Goal: Information Seeking & Learning: Learn about a topic

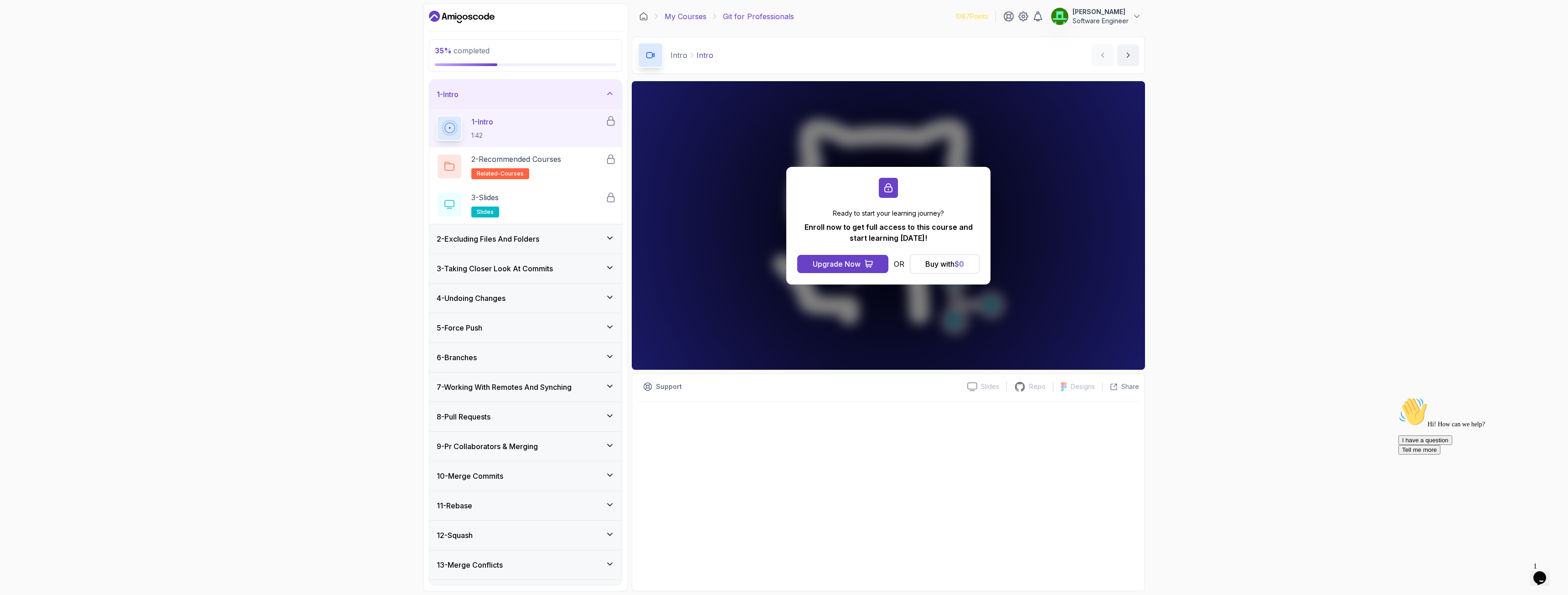
click at [676, 15] on link "My Courses" at bounding box center [686, 16] width 42 height 11
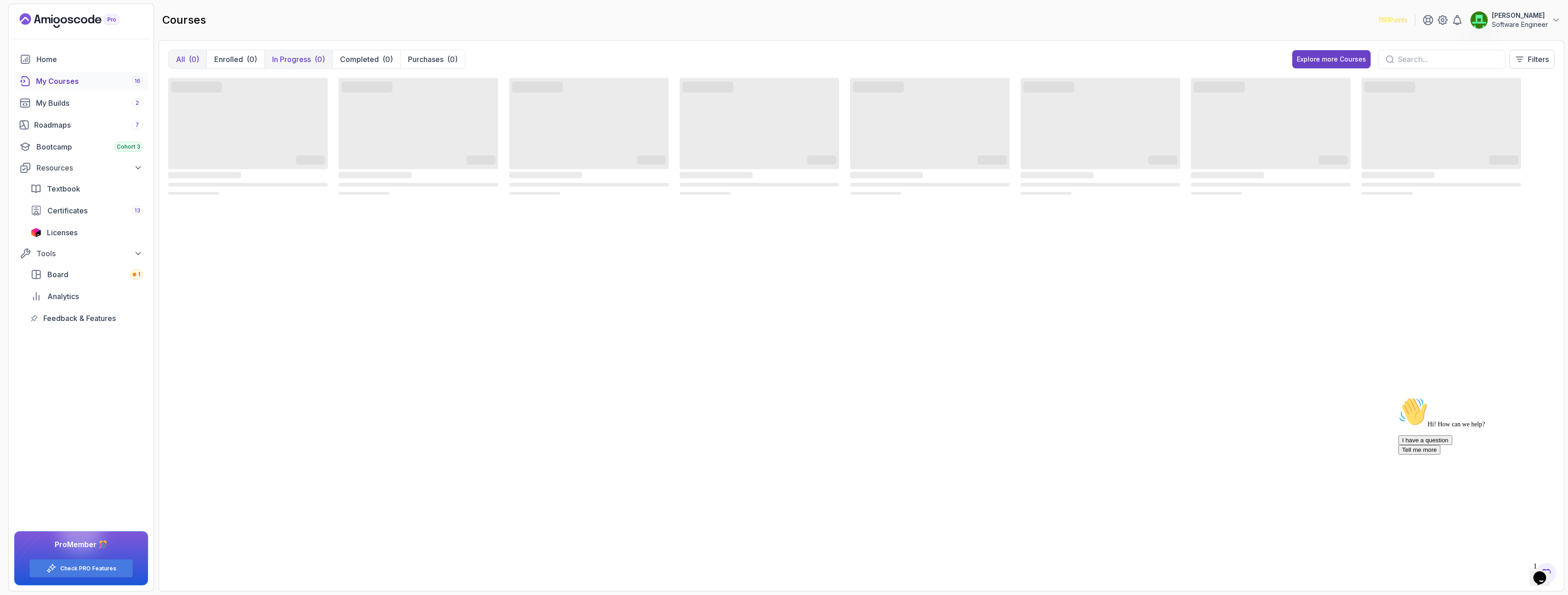
click at [294, 62] on p "In Progress" at bounding box center [291, 59] width 39 height 11
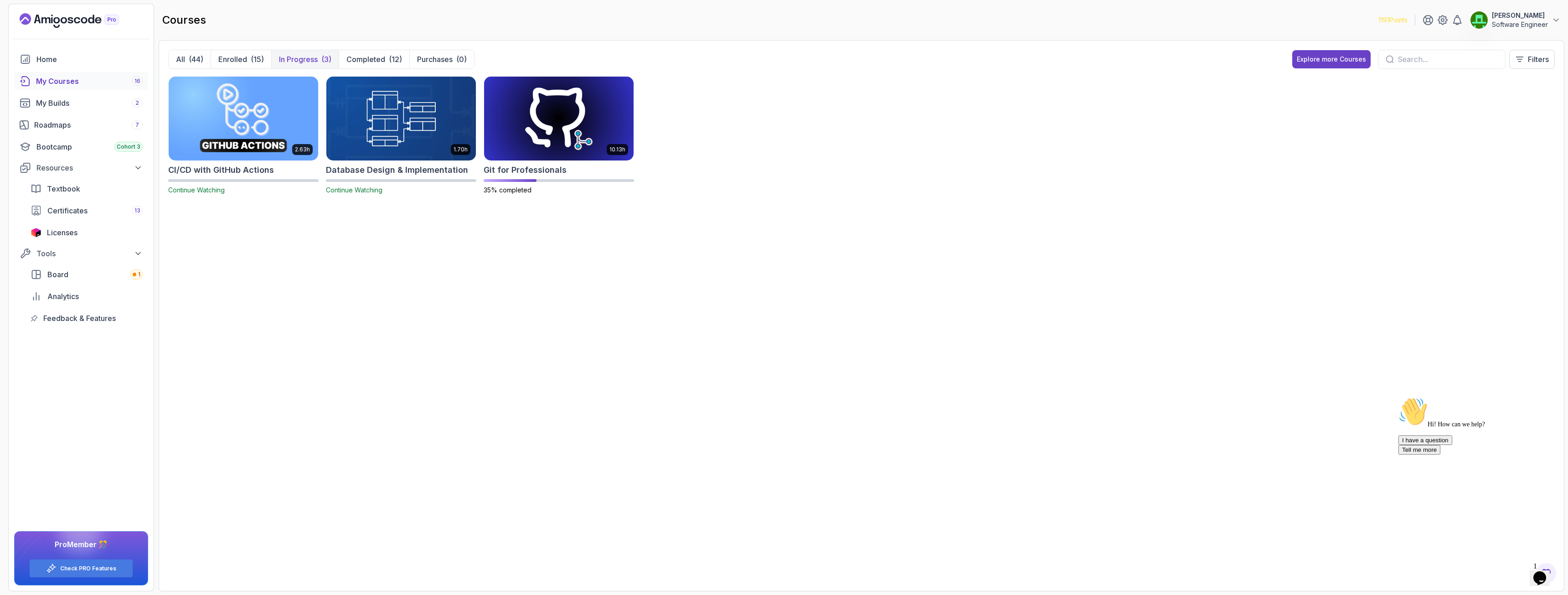
click at [263, 113] on img at bounding box center [243, 119] width 157 height 88
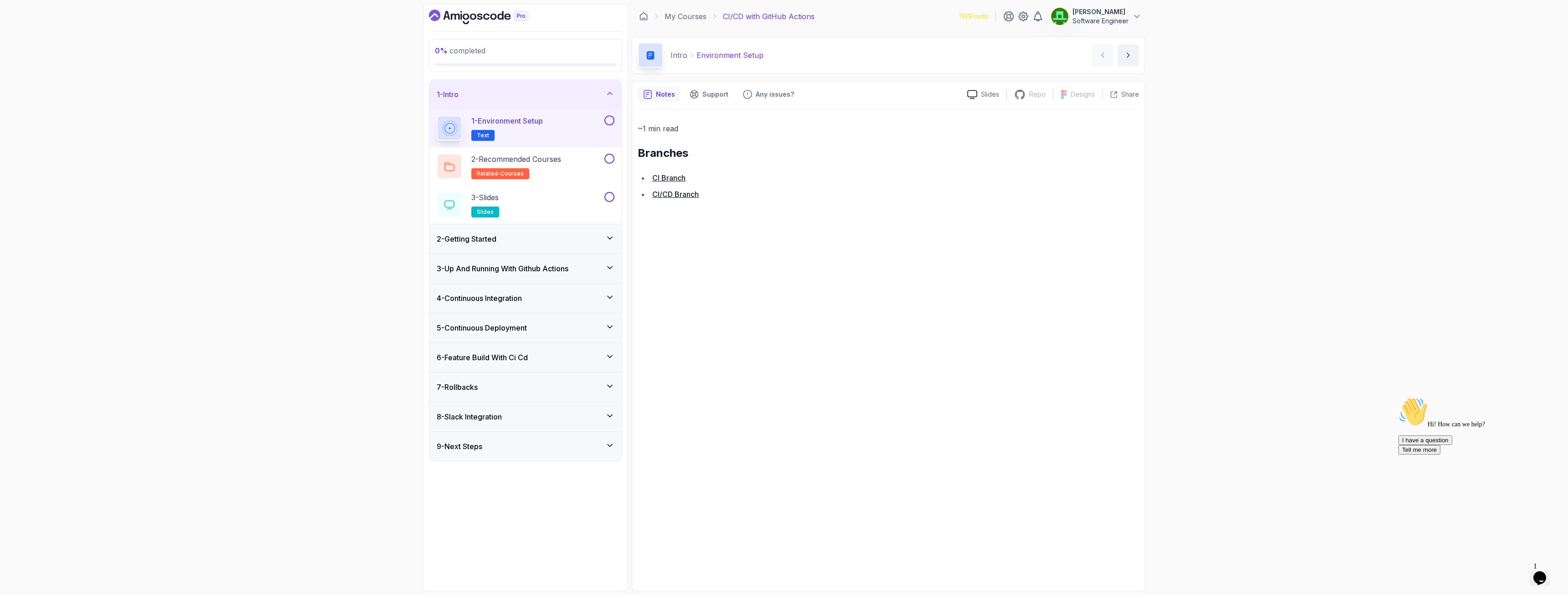
click at [609, 123] on button at bounding box center [609, 120] width 10 height 10
click at [607, 159] on button at bounding box center [609, 158] width 10 height 10
click at [609, 196] on button at bounding box center [609, 197] width 10 height 10
click at [563, 242] on div "2 - Getting Started" at bounding box center [526, 239] width 178 height 11
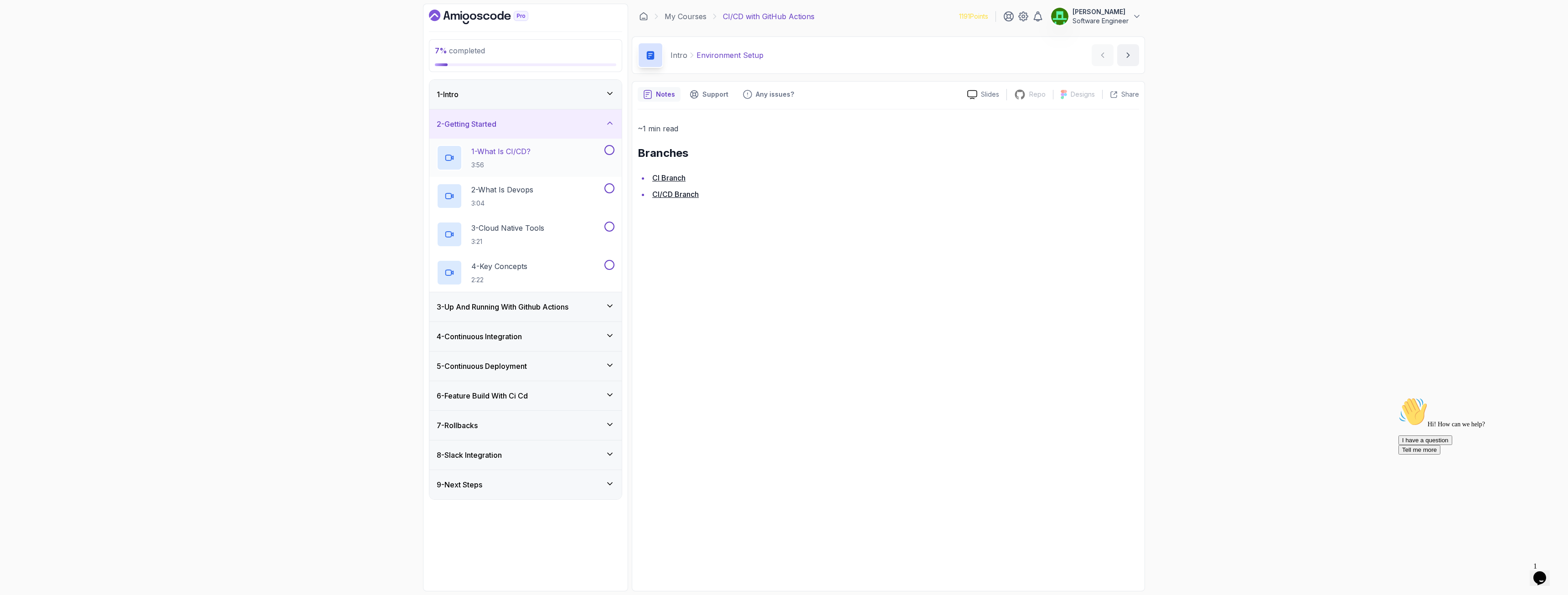
click at [505, 151] on p "1 - What Is CI/CD?" at bounding box center [501, 151] width 59 height 11
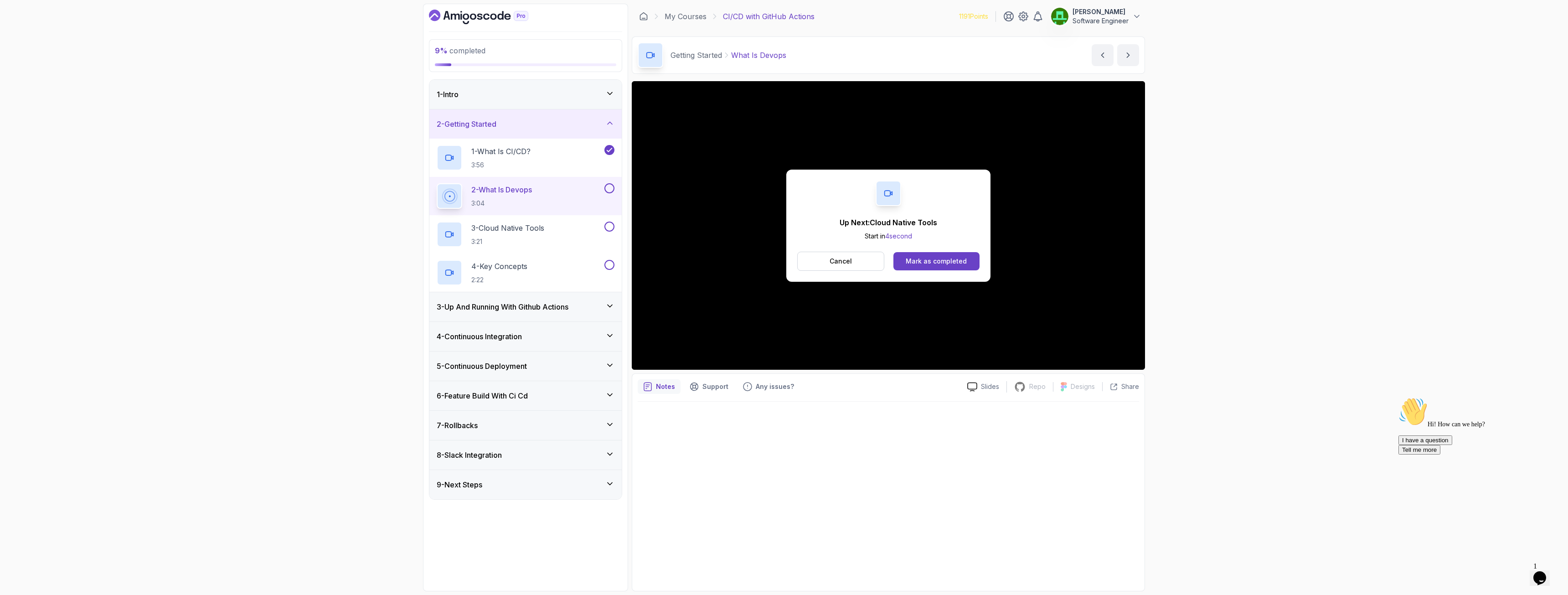
click at [957, 270] on div "Cancel Mark as completed" at bounding box center [888, 261] width 183 height 19
click at [957, 265] on div "Mark as completed" at bounding box center [936, 261] width 61 height 9
click at [956, 267] on button "Mark as completed" at bounding box center [936, 261] width 86 height 18
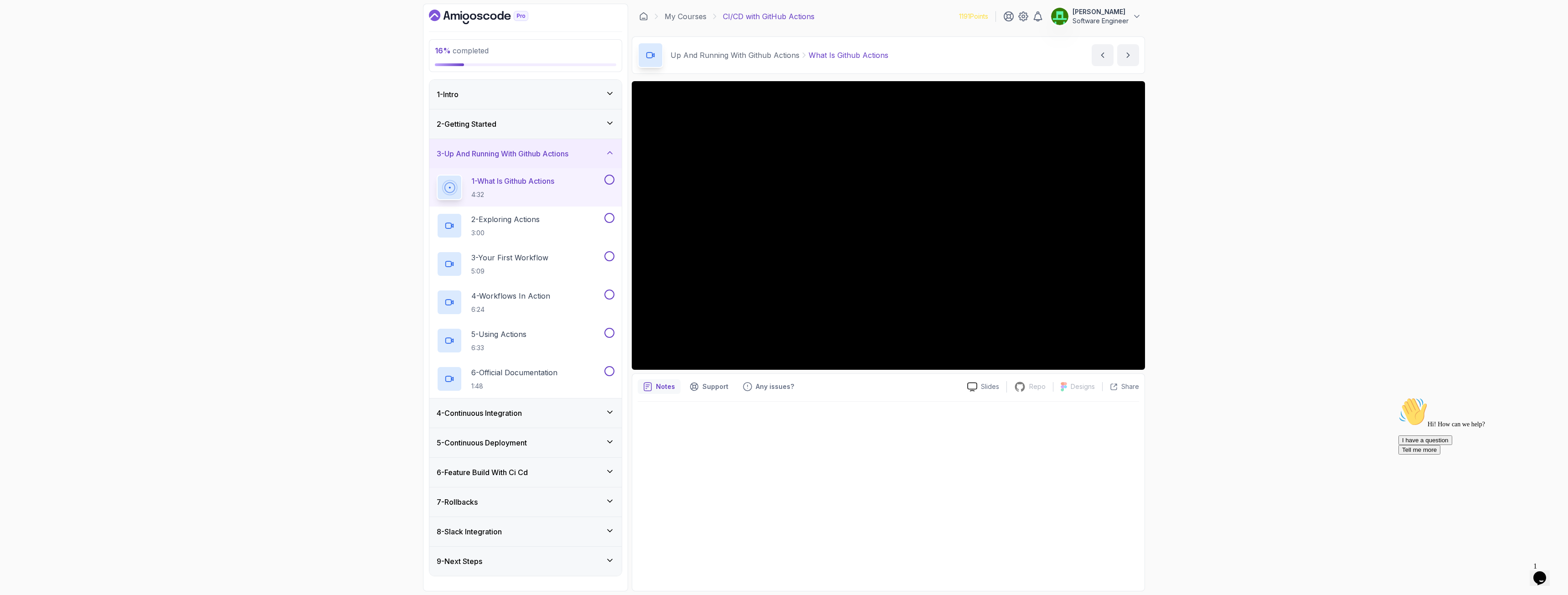
click at [1191, 419] on div "16 % completed 1 - Intro 2 - Getting Started 3 - Up And Running With Github Act…" at bounding box center [784, 297] width 1568 height 595
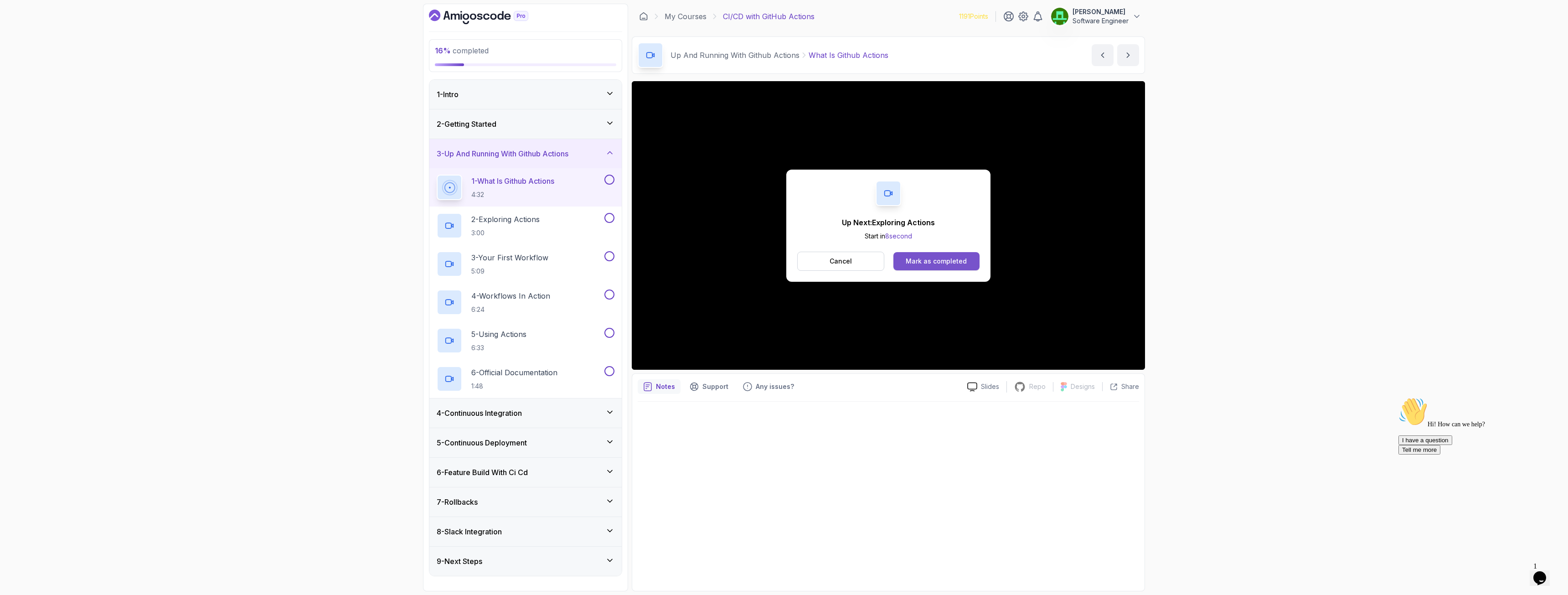
click at [926, 260] on div "Mark as completed" at bounding box center [936, 261] width 61 height 9
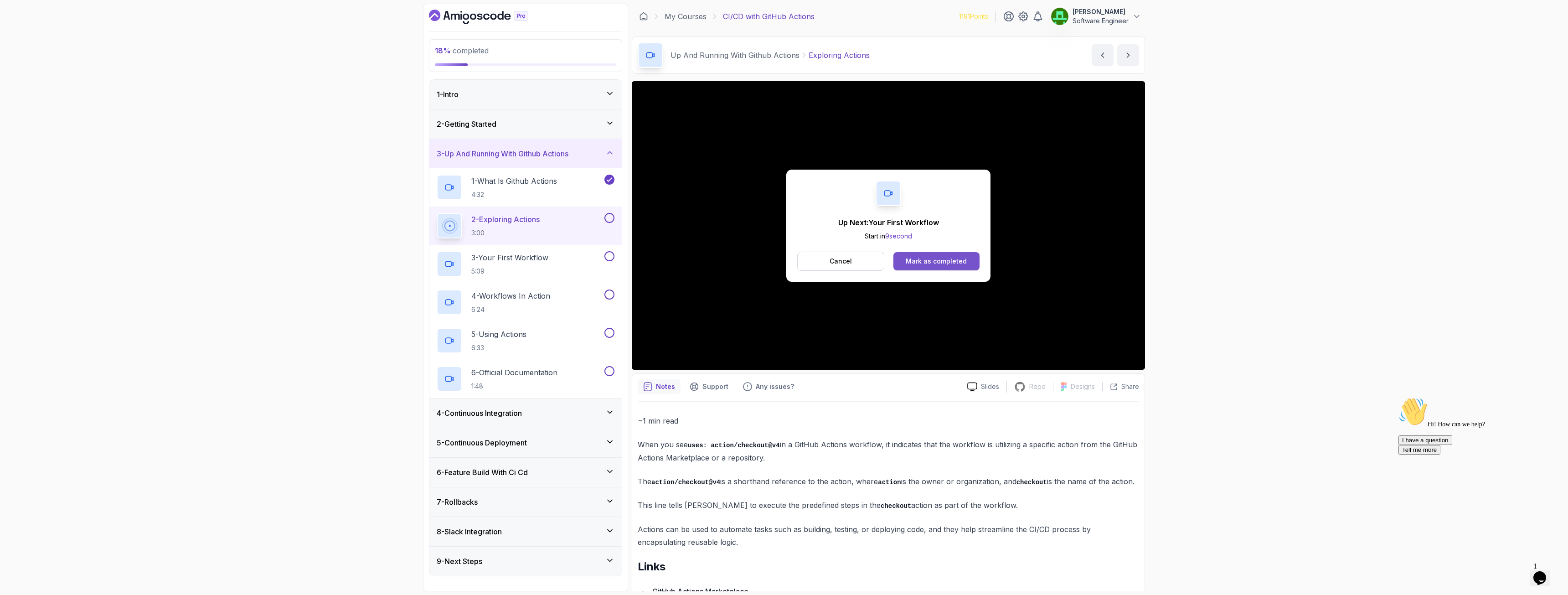
click at [951, 261] on div "Mark as completed" at bounding box center [936, 261] width 61 height 9
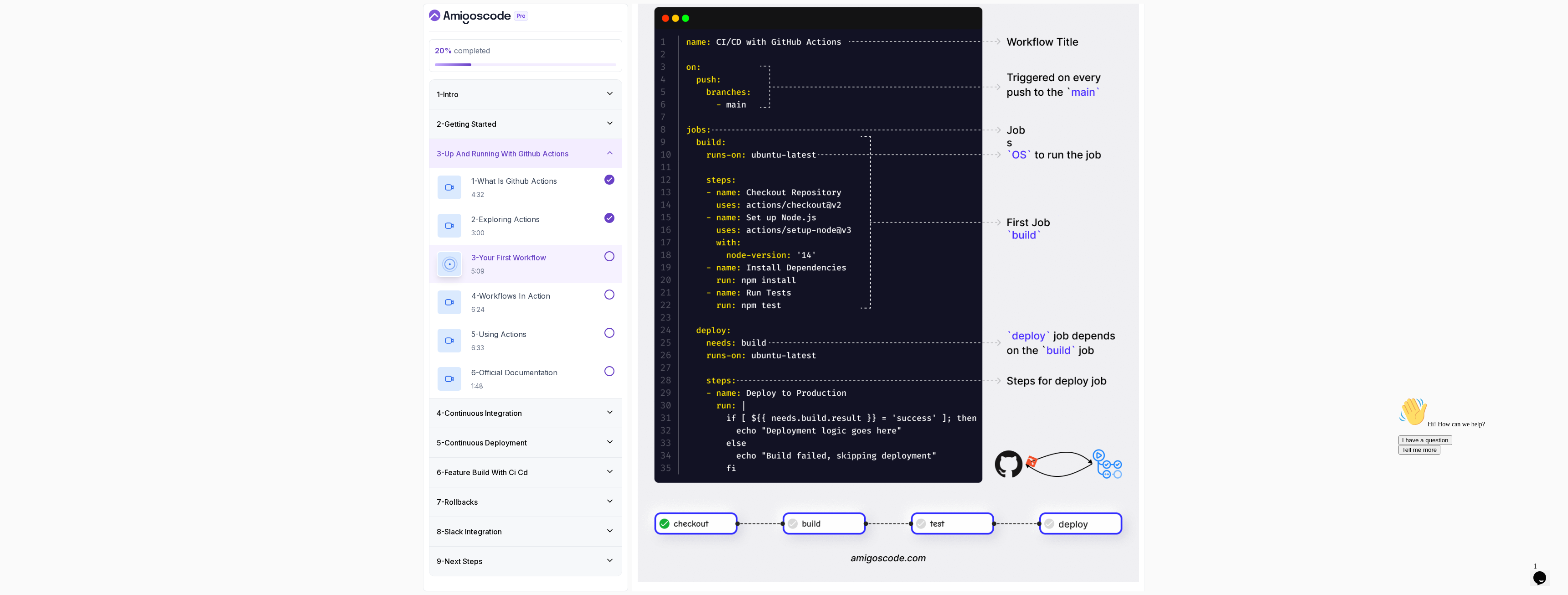
scroll to position [505, 0]
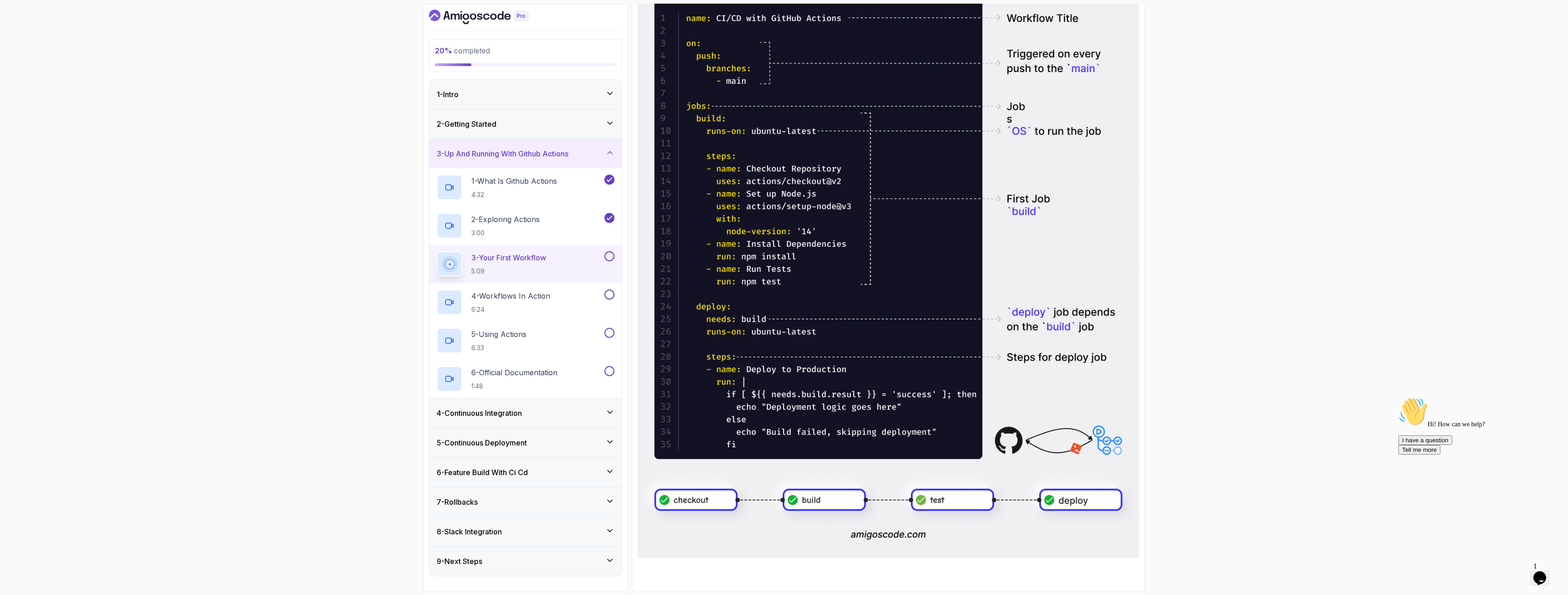
click at [797, 367] on img at bounding box center [888, 248] width 501 height 621
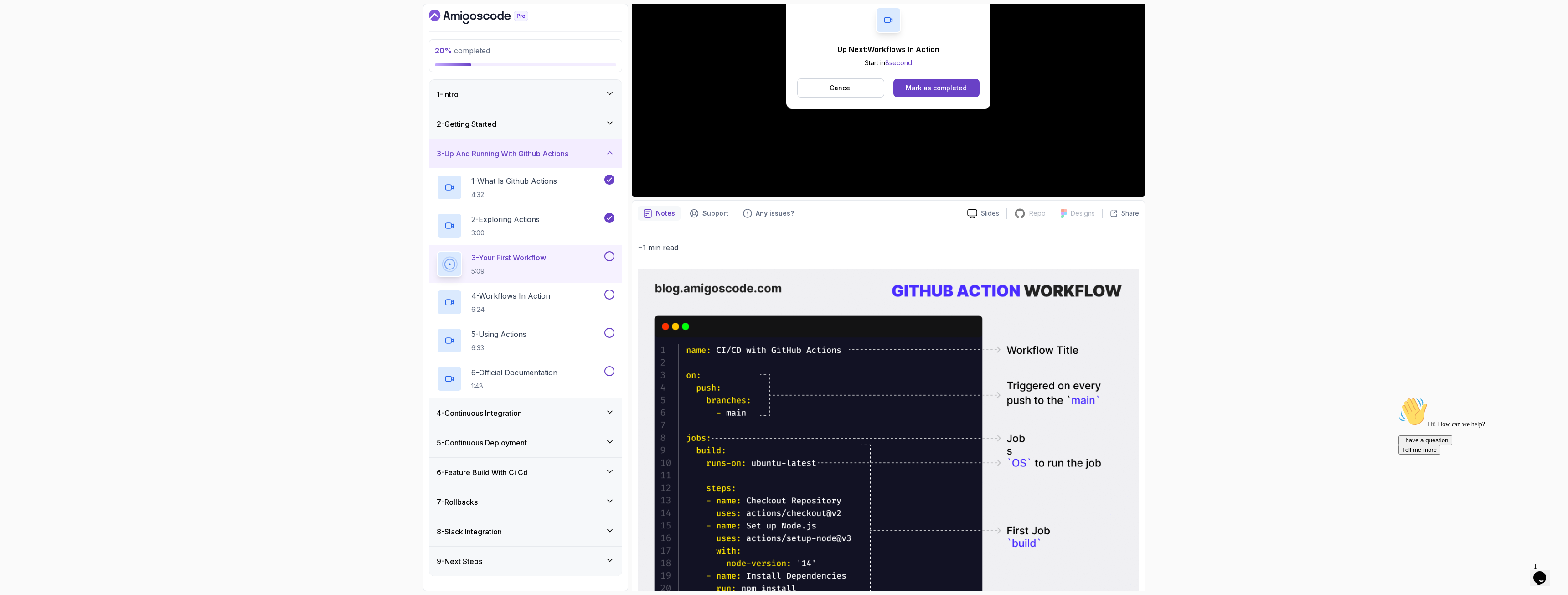
scroll to position [45, 0]
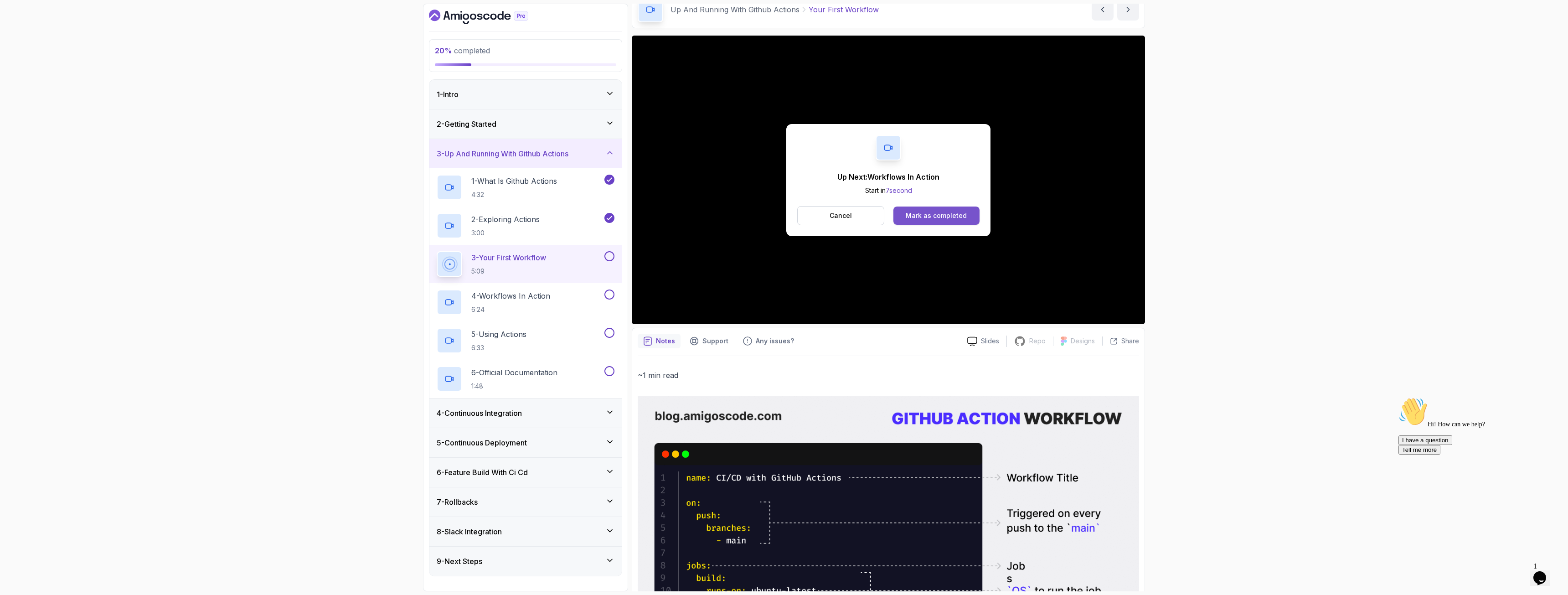
click at [917, 215] on div "Mark as completed" at bounding box center [936, 215] width 61 height 9
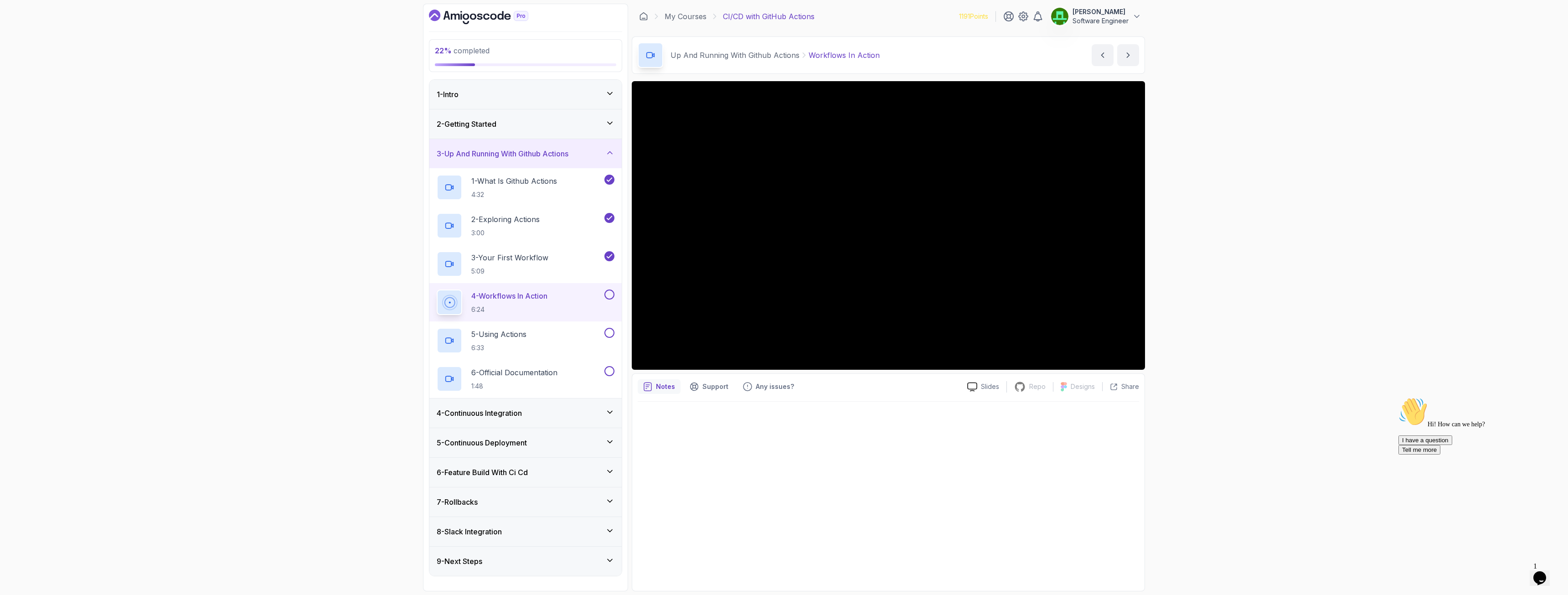
click at [577, 410] on div "4 - Continuous Integration" at bounding box center [526, 413] width 178 height 11
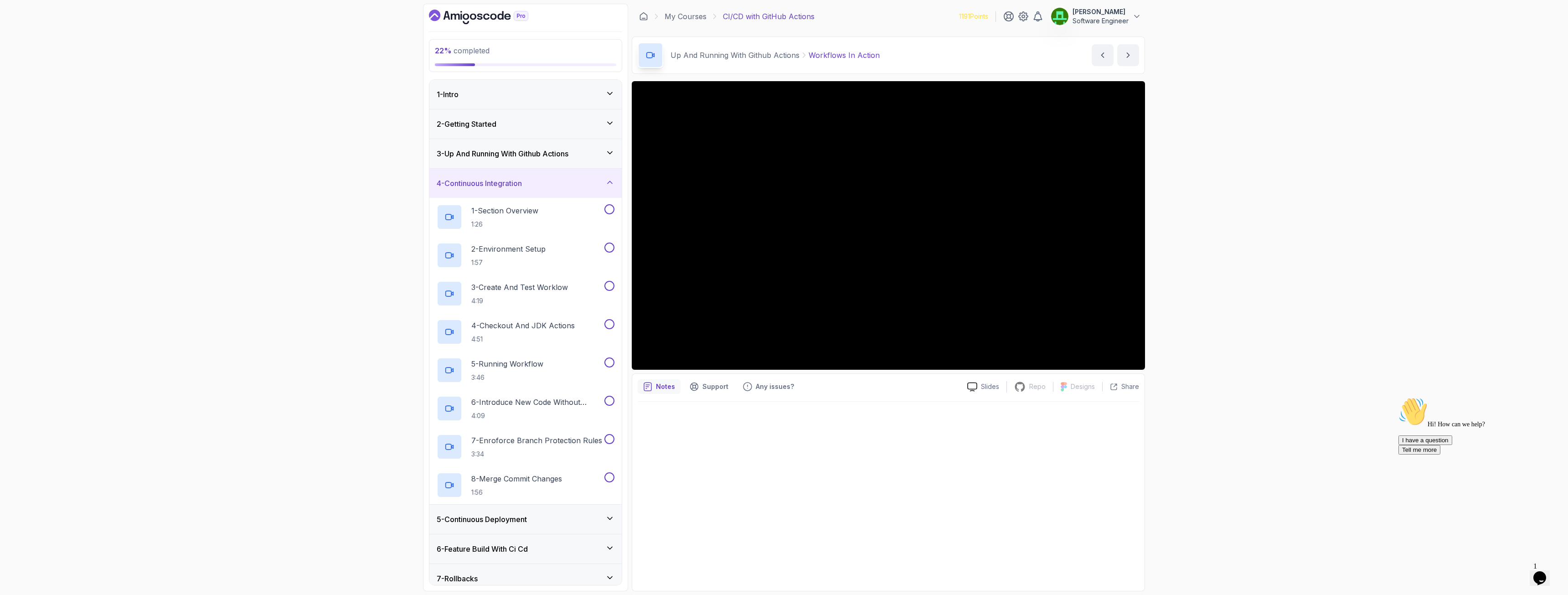
click at [524, 427] on h3 "5 - Continuous Deployment" at bounding box center [482, 519] width 90 height 11
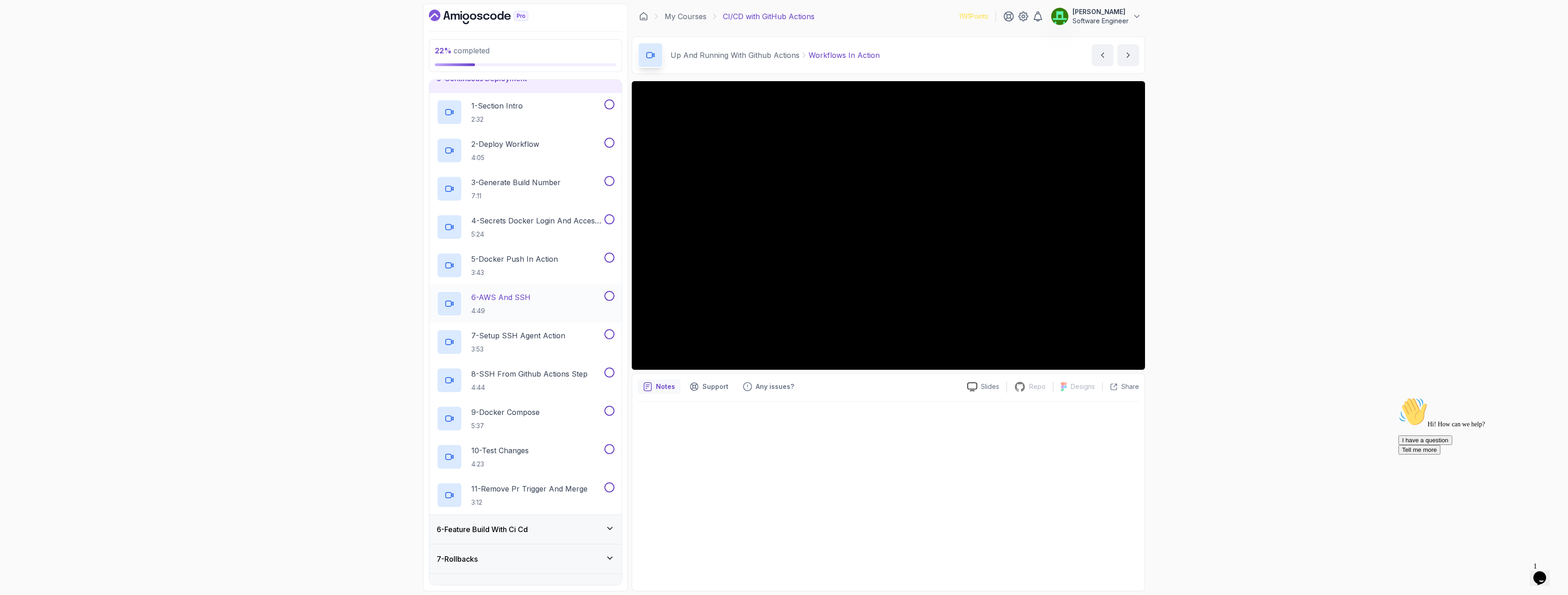
scroll to position [137, 0]
click at [520, 427] on h3 "6 - Feature Build With Ci Cd" at bounding box center [482, 527] width 91 height 11
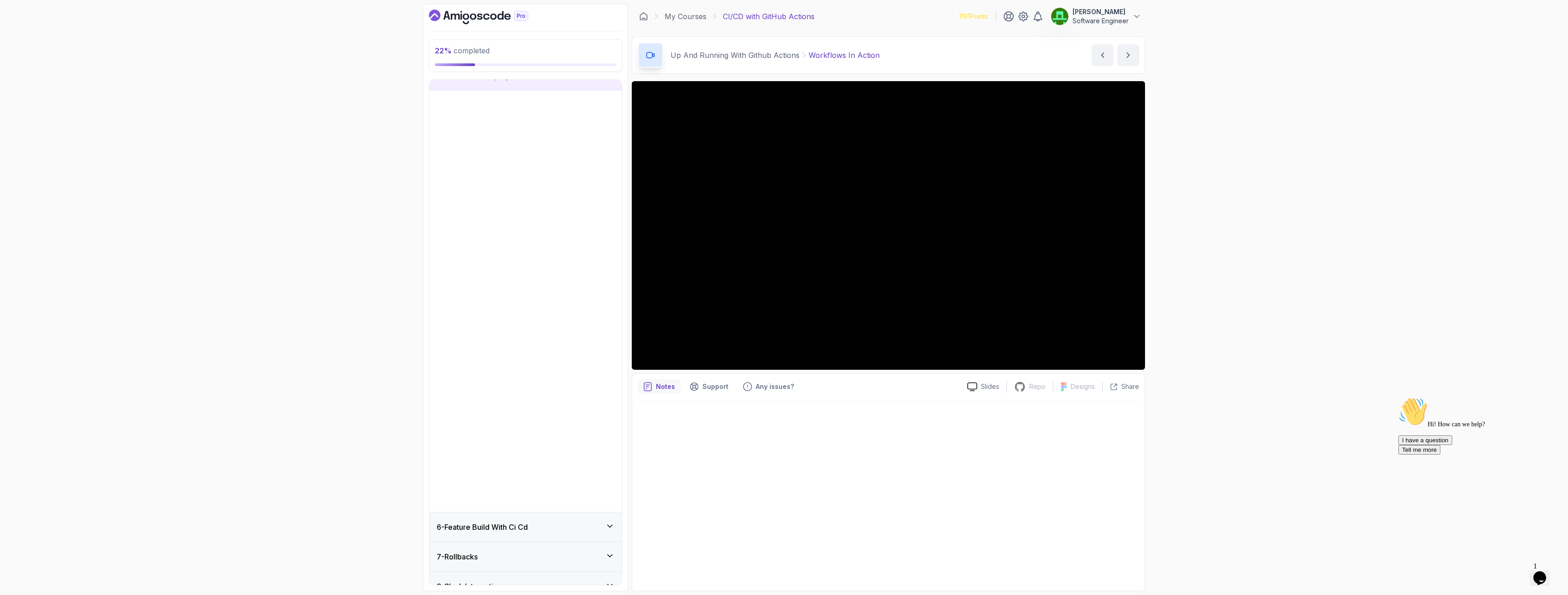
scroll to position [0, 0]
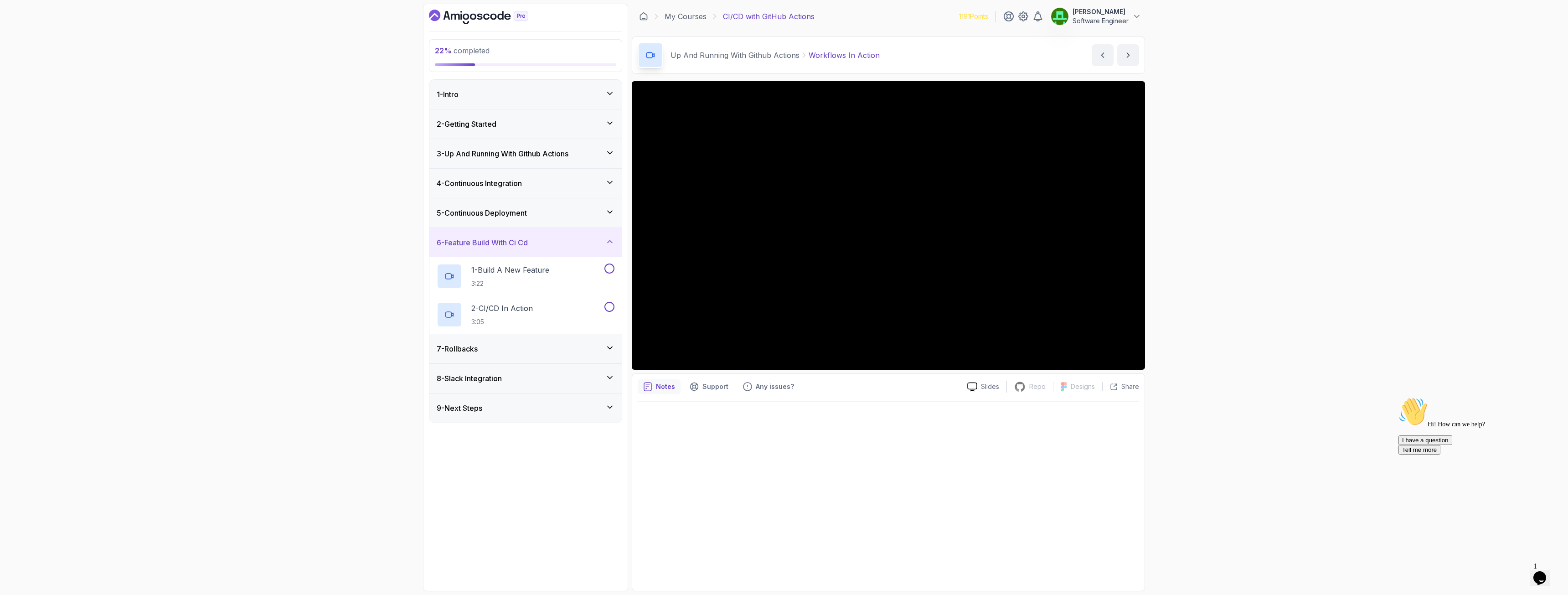
click at [476, 351] on h3 "7 - Rollbacks" at bounding box center [457, 349] width 41 height 11
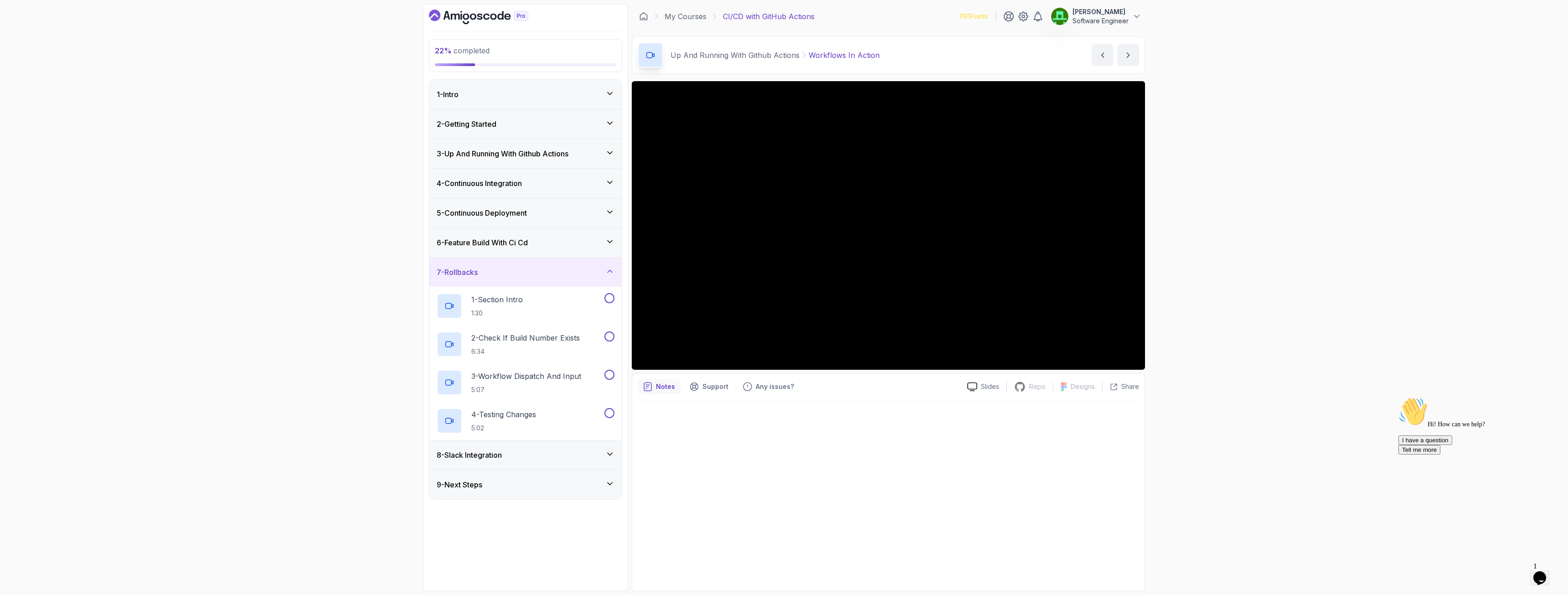
click at [473, 275] on h3 "7 - Rollbacks" at bounding box center [457, 272] width 41 height 11
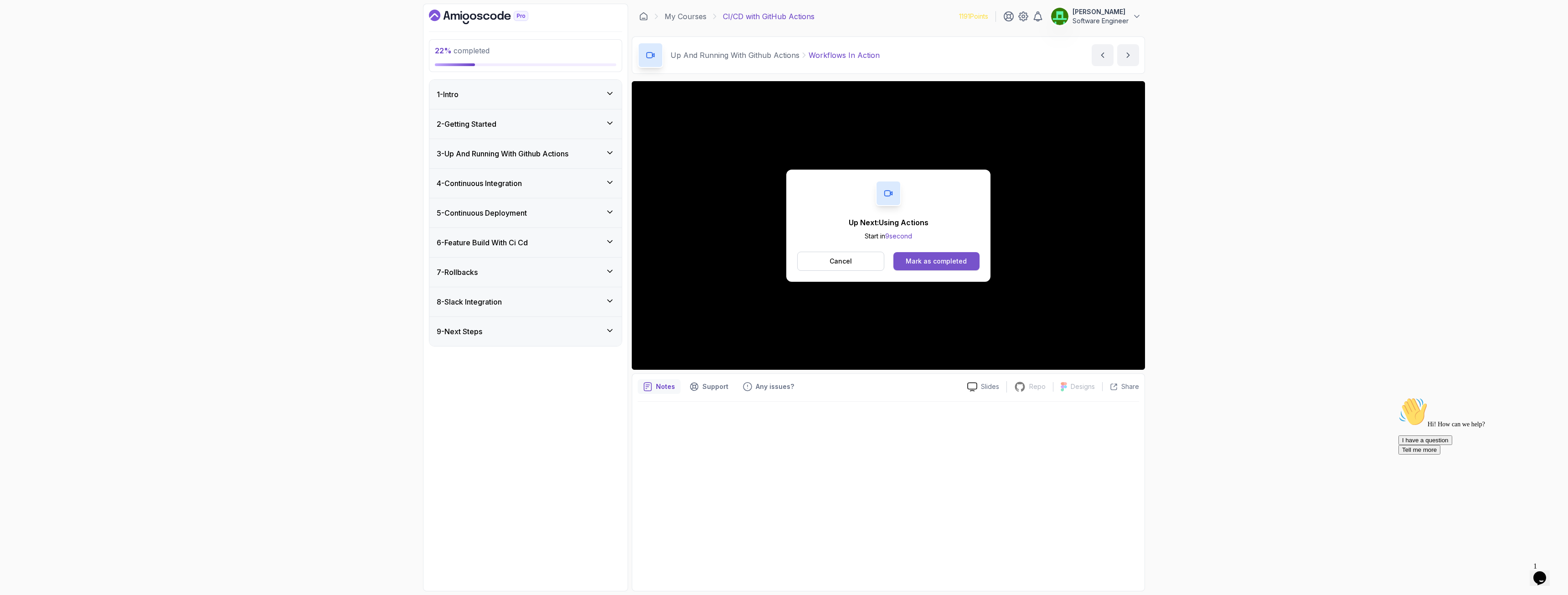
click at [930, 265] on div "Mark as completed" at bounding box center [936, 261] width 61 height 9
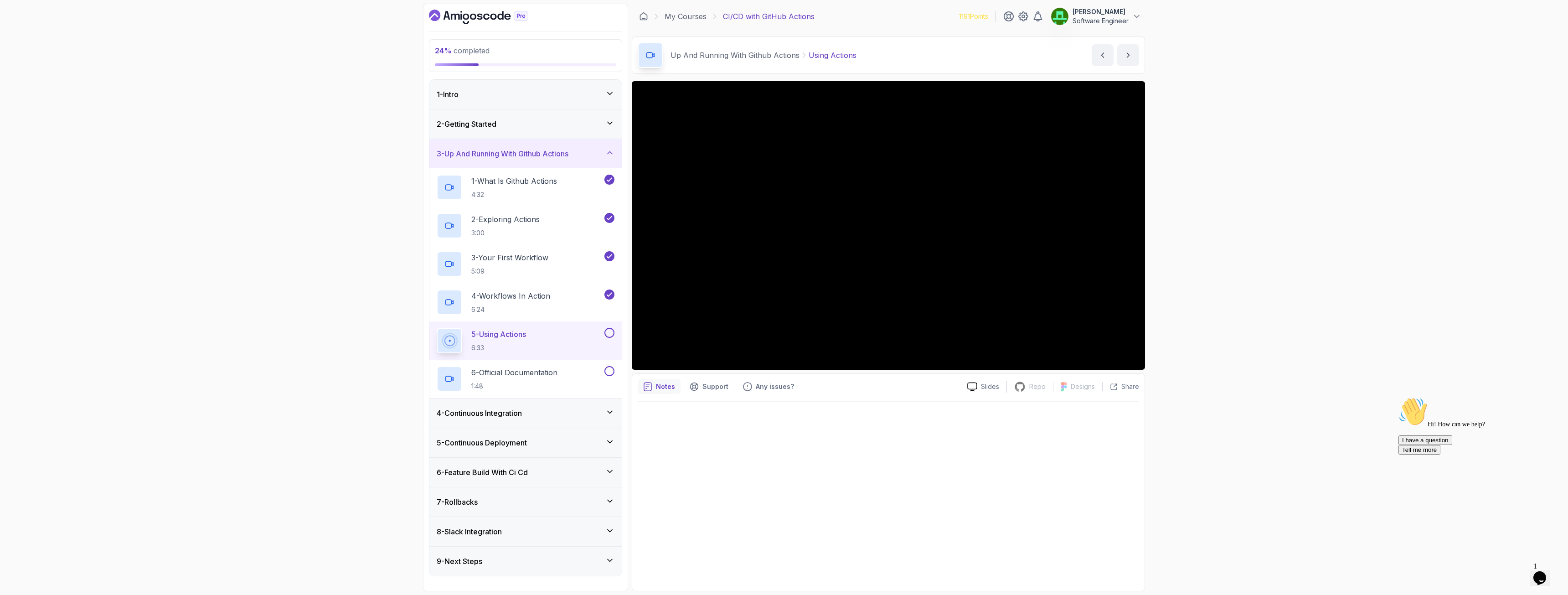
click at [609, 332] on button at bounding box center [609, 332] width 10 height 10
click at [510, 371] on p "6 - Official Documentation" at bounding box center [514, 372] width 86 height 11
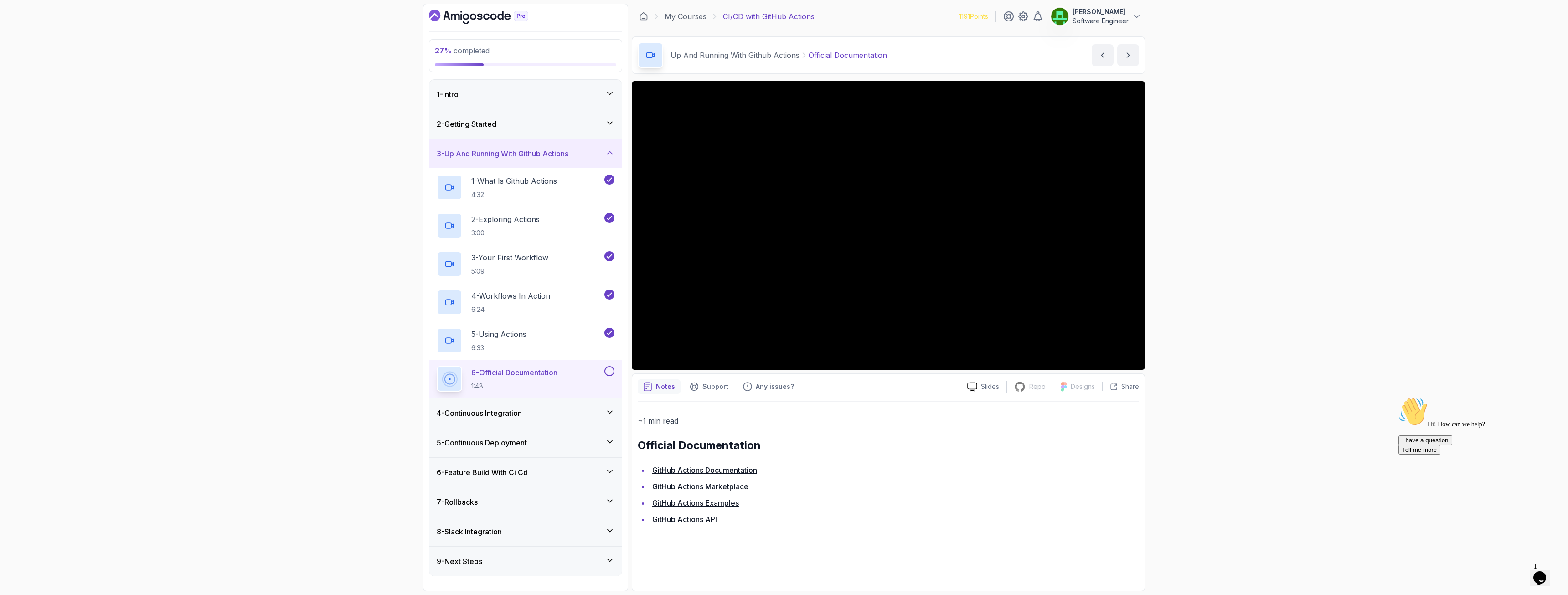
click at [611, 369] on button at bounding box center [609, 371] width 10 height 10
click at [505, 419] on div "4 - Continuous Integration" at bounding box center [526, 412] width 193 height 29
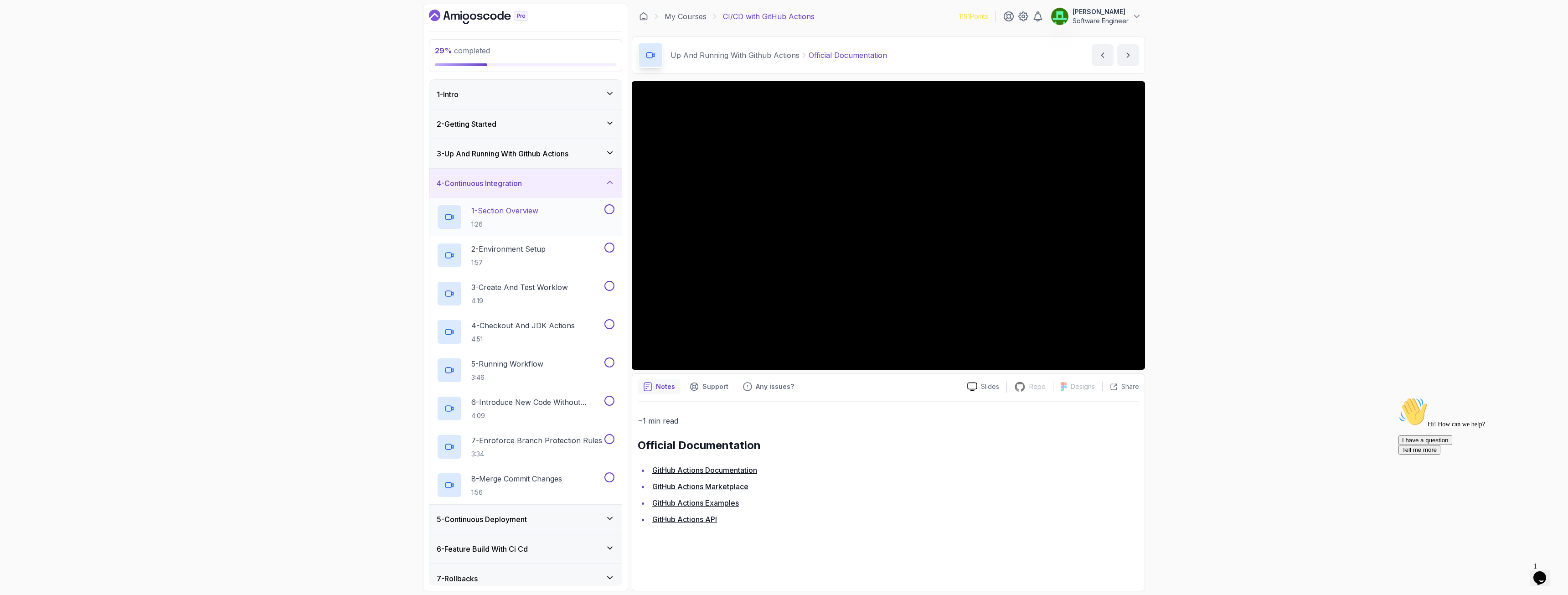
click at [520, 211] on p "1 - Section Overview" at bounding box center [505, 210] width 67 height 11
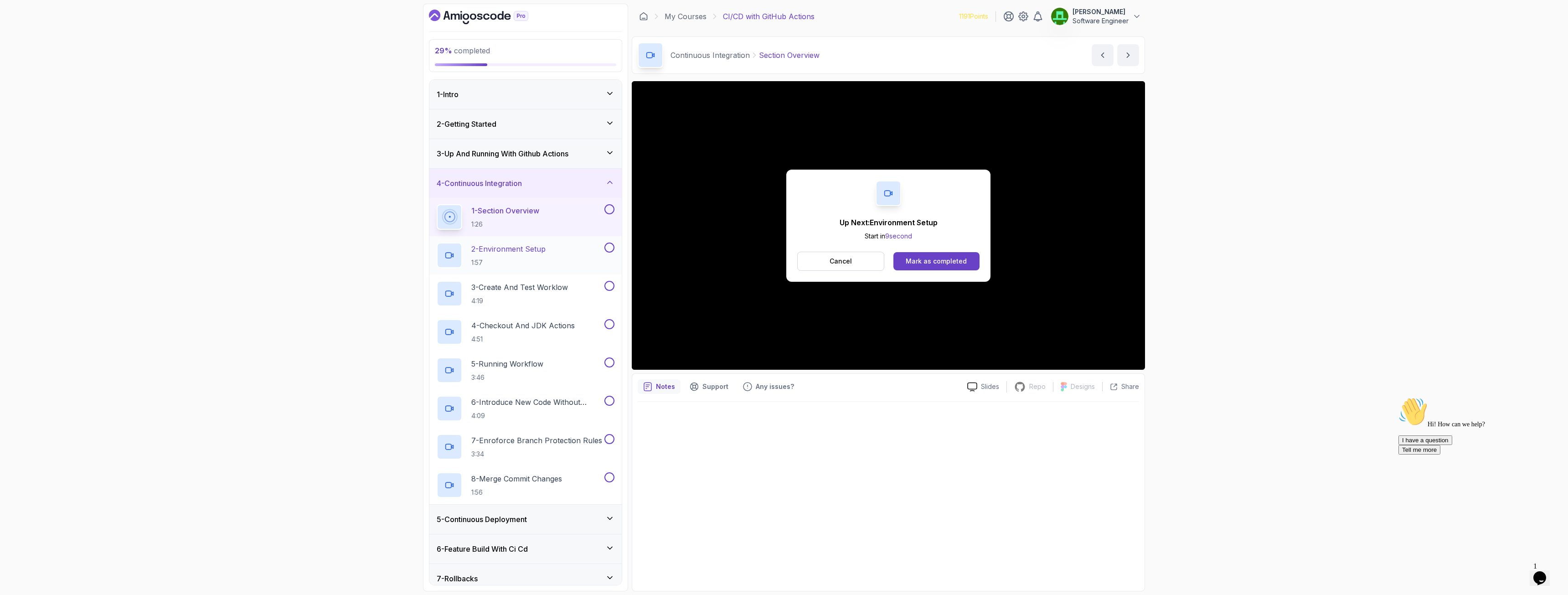
click at [510, 248] on p "2 - Environment Setup" at bounding box center [509, 249] width 75 height 11
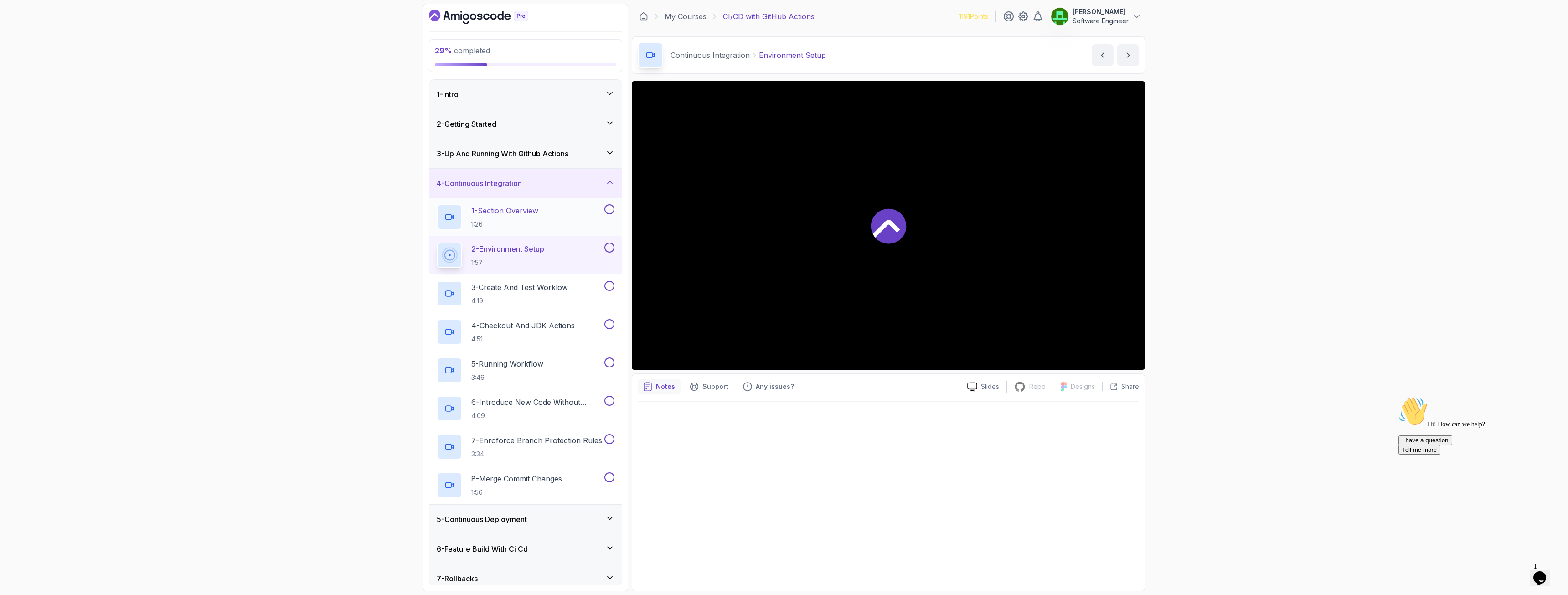
click at [608, 210] on button at bounding box center [609, 209] width 10 height 10
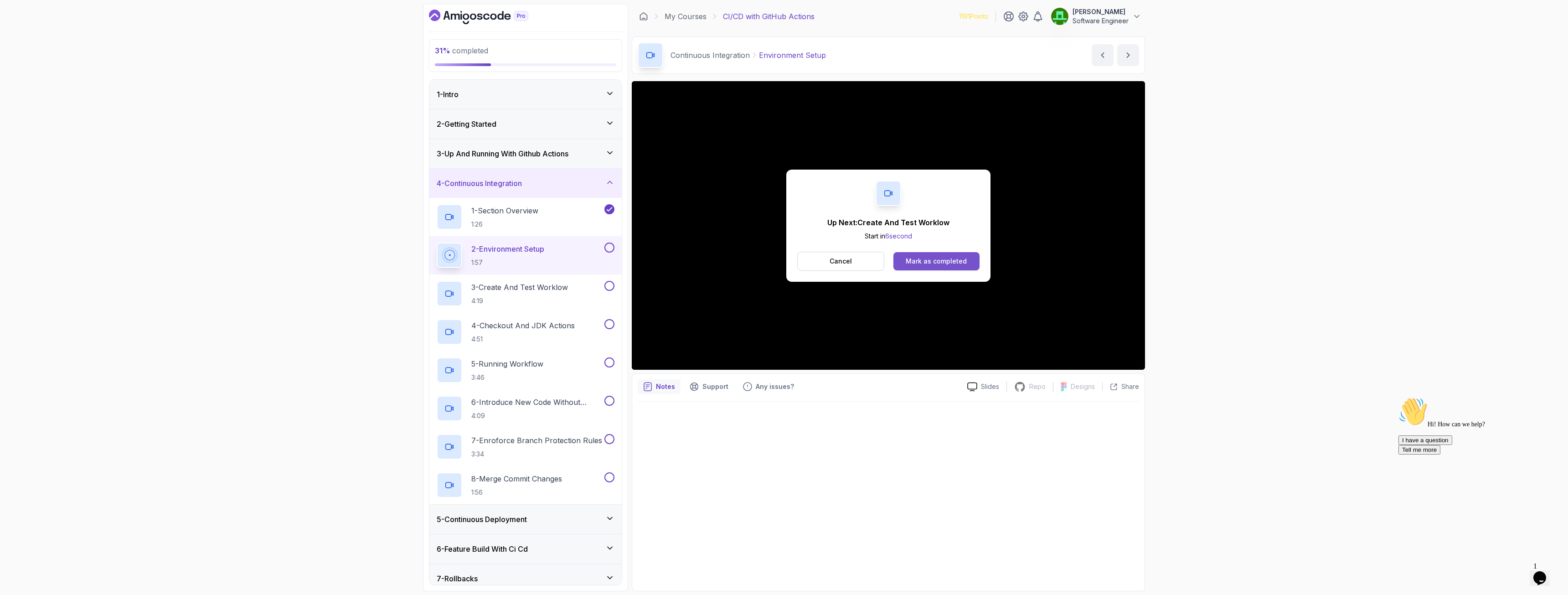
click at [940, 263] on div "Mark as completed" at bounding box center [936, 261] width 61 height 9
click at [955, 261] on div "Mark as completed" at bounding box center [936, 261] width 61 height 9
click at [950, 263] on div "Mark as completed" at bounding box center [936, 261] width 61 height 9
click at [935, 262] on div "Mark as completed" at bounding box center [936, 261] width 61 height 9
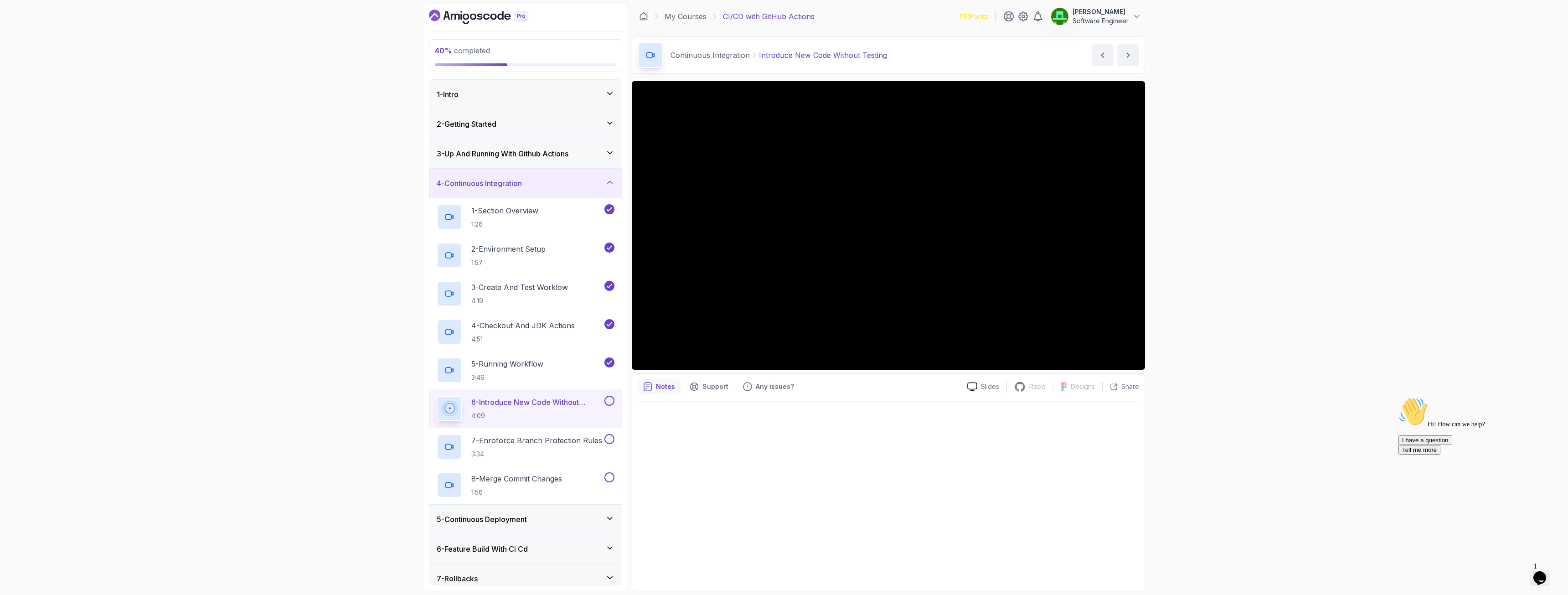
click at [1191, 427] on icon "Chat widget" at bounding box center [1540, 578] width 13 height 14
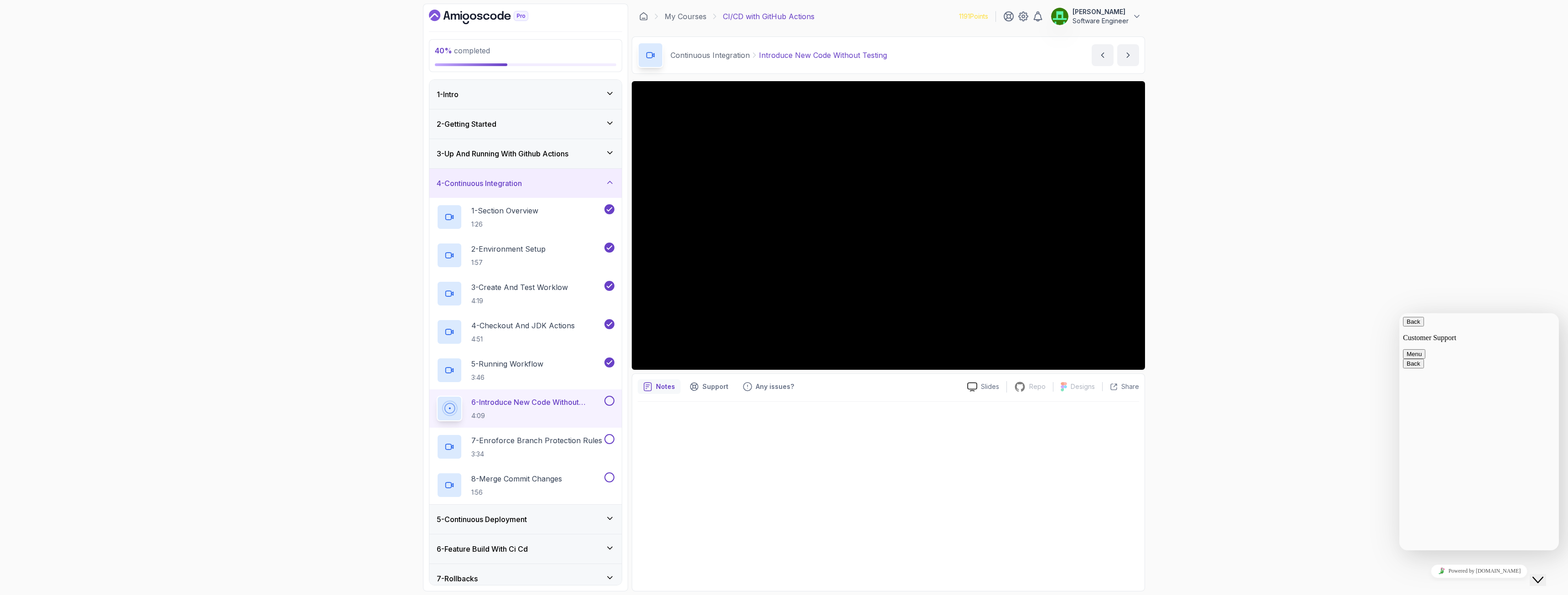
click at [1191, 230] on div "40 % completed 1 - Intro 2 - Getting Started 3 - Up And Running With Github Act…" at bounding box center [784, 297] width 1568 height 595
click at [1191, 349] on button "Menu" at bounding box center [1414, 354] width 22 height 9
click at [1191, 292] on div "40 % completed 1 - Intro 2 - Getting Started 3 - Up And Running With Github Act…" at bounding box center [784, 297] width 1568 height 595
click at [1191, 427] on icon "Chat widget" at bounding box center [1538, 579] width 11 height 6
click at [609, 402] on button at bounding box center [609, 400] width 10 height 10
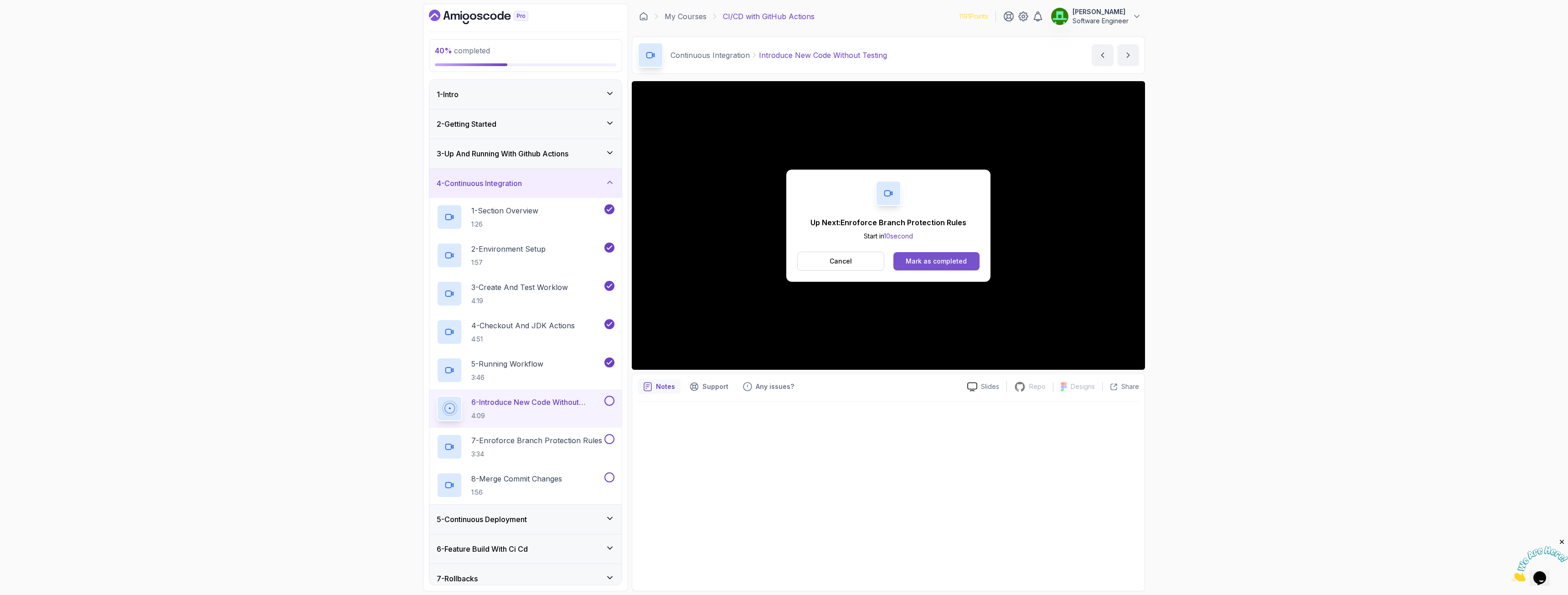
click at [942, 254] on button "Mark as completed" at bounding box center [936, 261] width 86 height 18
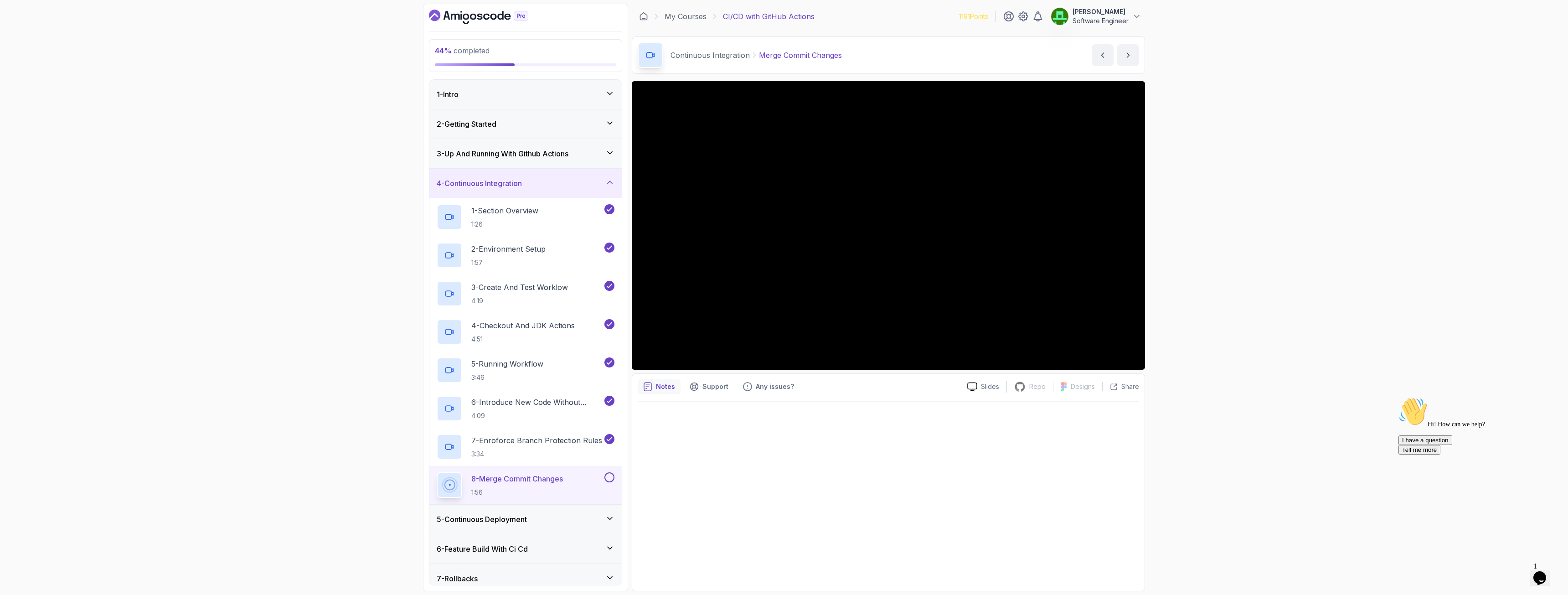
drag, startPoint x: 275, startPoint y: 346, endPoint x: 291, endPoint y: 341, distance: 16.8
click at [275, 346] on div "44 % completed 1 - Intro 2 - Getting Started 3 - Up And Running With Github Act…" at bounding box center [784, 297] width 1568 height 595
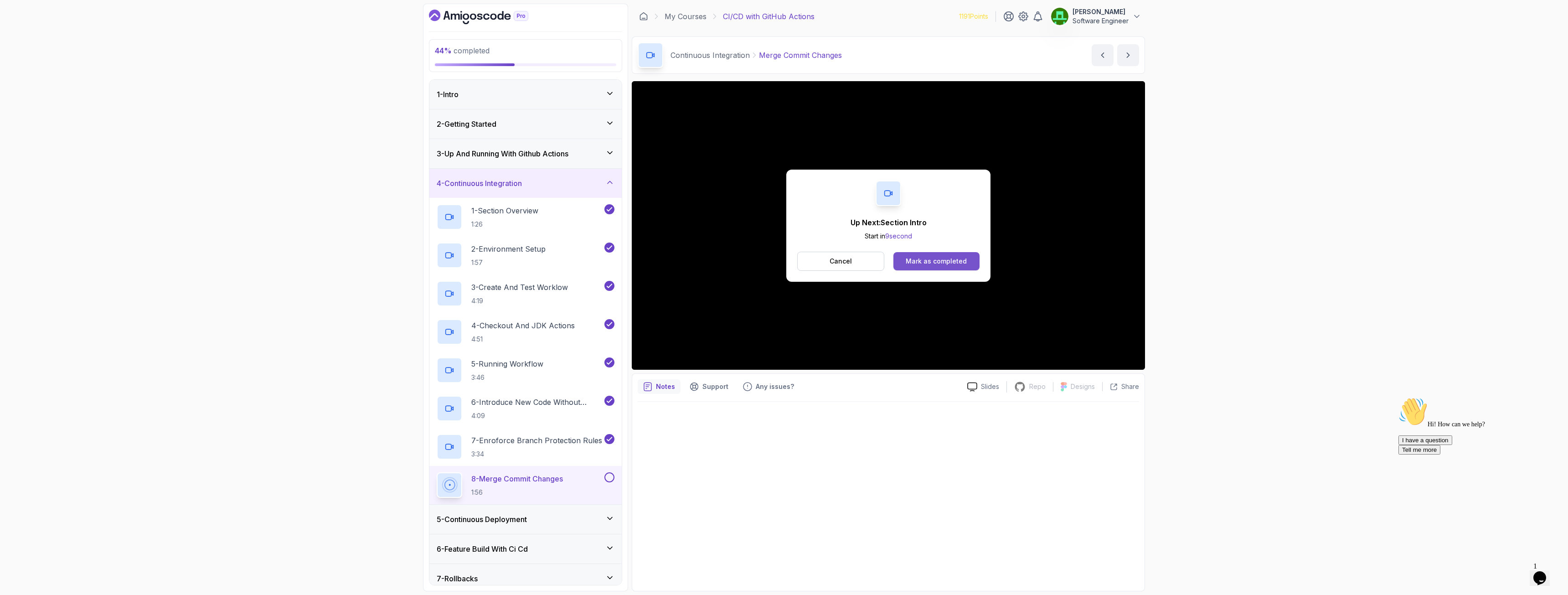
click at [940, 265] on div "Mark as completed" at bounding box center [936, 261] width 61 height 9
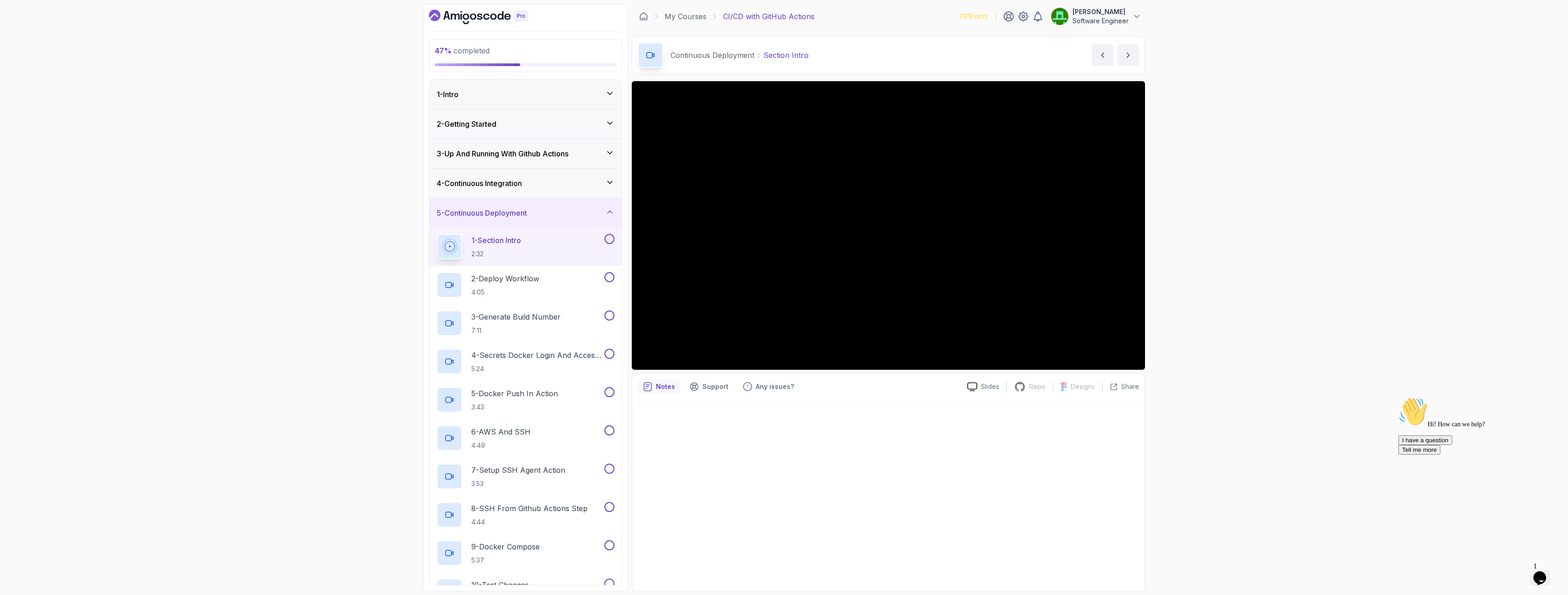
click at [611, 237] on button at bounding box center [609, 239] width 10 height 10
click at [524, 283] on p "2 - Deploy Workflow" at bounding box center [505, 278] width 68 height 11
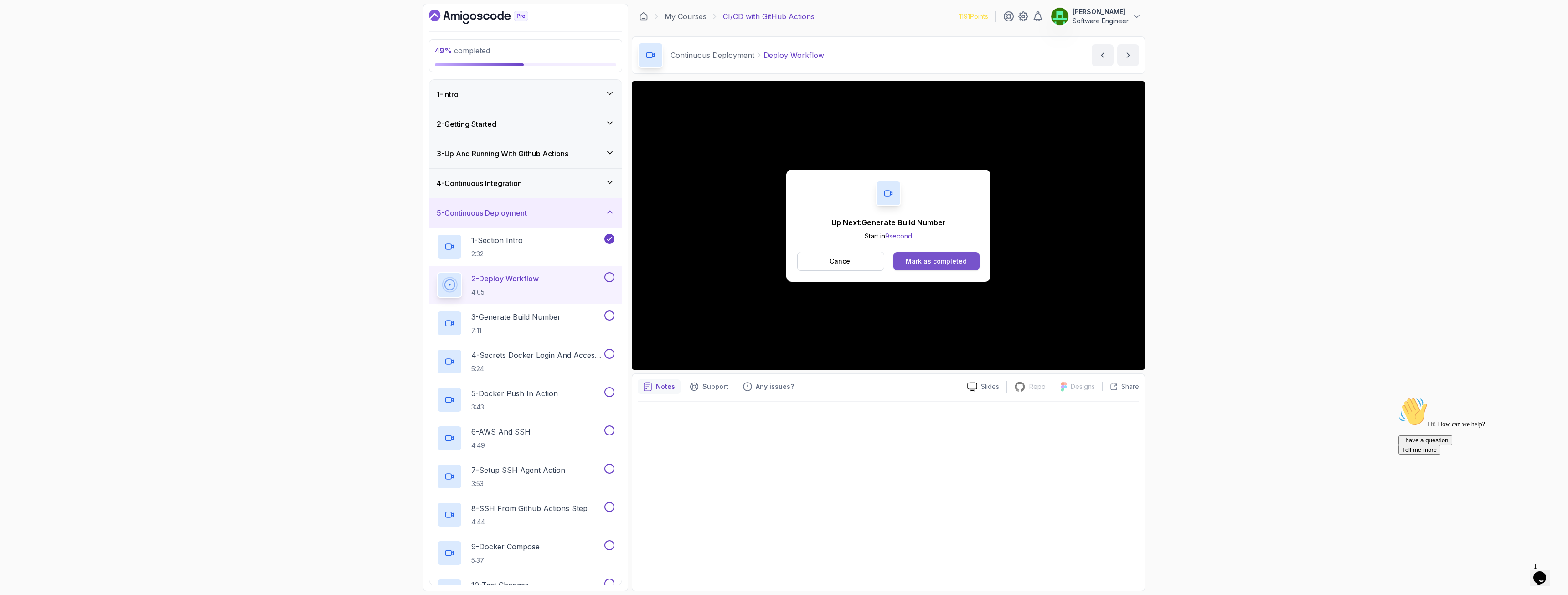
click at [903, 258] on button "Mark as completed" at bounding box center [936, 261] width 86 height 18
click at [944, 269] on button "Mark as completed" at bounding box center [936, 261] width 86 height 18
drag, startPoint x: 919, startPoint y: 265, endPoint x: 918, endPoint y: 270, distance: 5.1
click at [918, 270] on button "Mark as completed" at bounding box center [936, 261] width 86 height 18
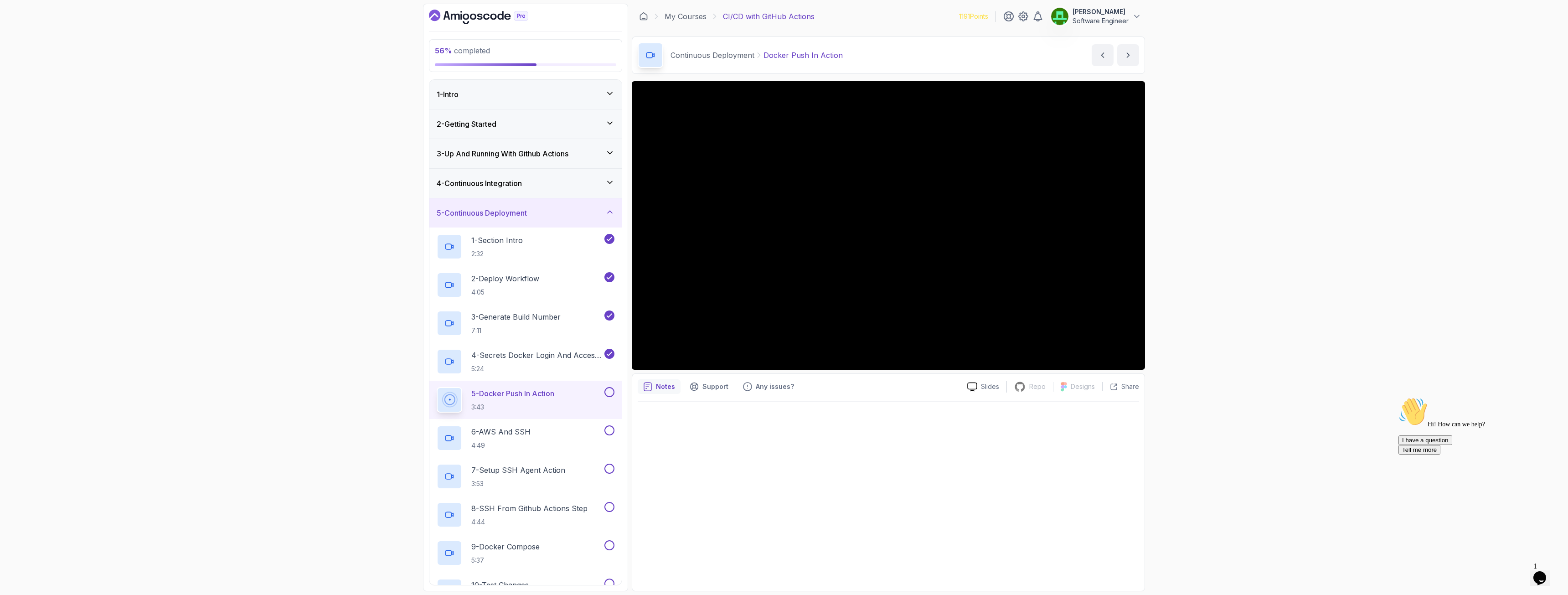
click at [806, 427] on div at bounding box center [888, 493] width 501 height 184
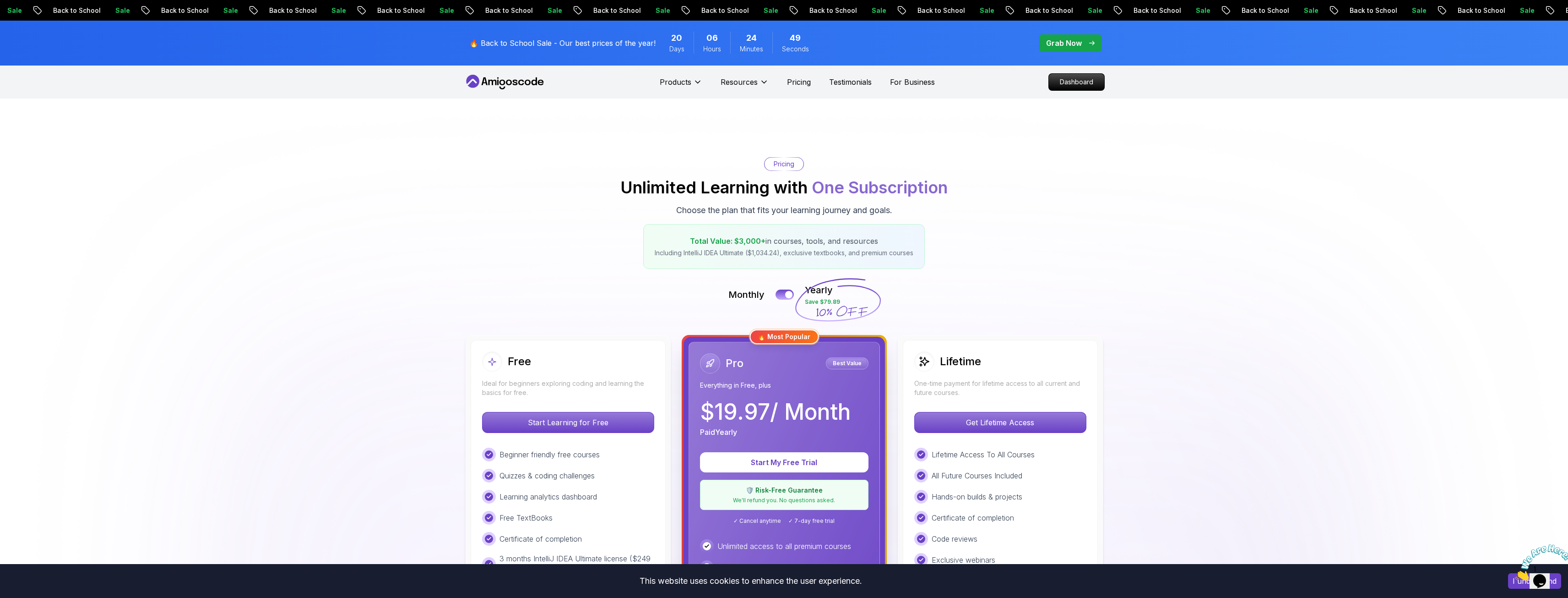
click at [551, 50] on div "🔥 Back to School Sale - Our best prices of the year! 20 Days 06 Hours 24 Minute…" at bounding box center [644, 43] width 354 height 34
click at [633, 46] on p "🔥 Back to School Sale - Our best prices of the year!" at bounding box center [562, 43] width 186 height 11
click at [660, 42] on div "20 Days" at bounding box center [677, 42] width 33 height 22
click at [666, 41] on div "20 Days" at bounding box center [677, 42] width 33 height 22
click at [1071, 42] on p "Grab Now" at bounding box center [1064, 43] width 35 height 11
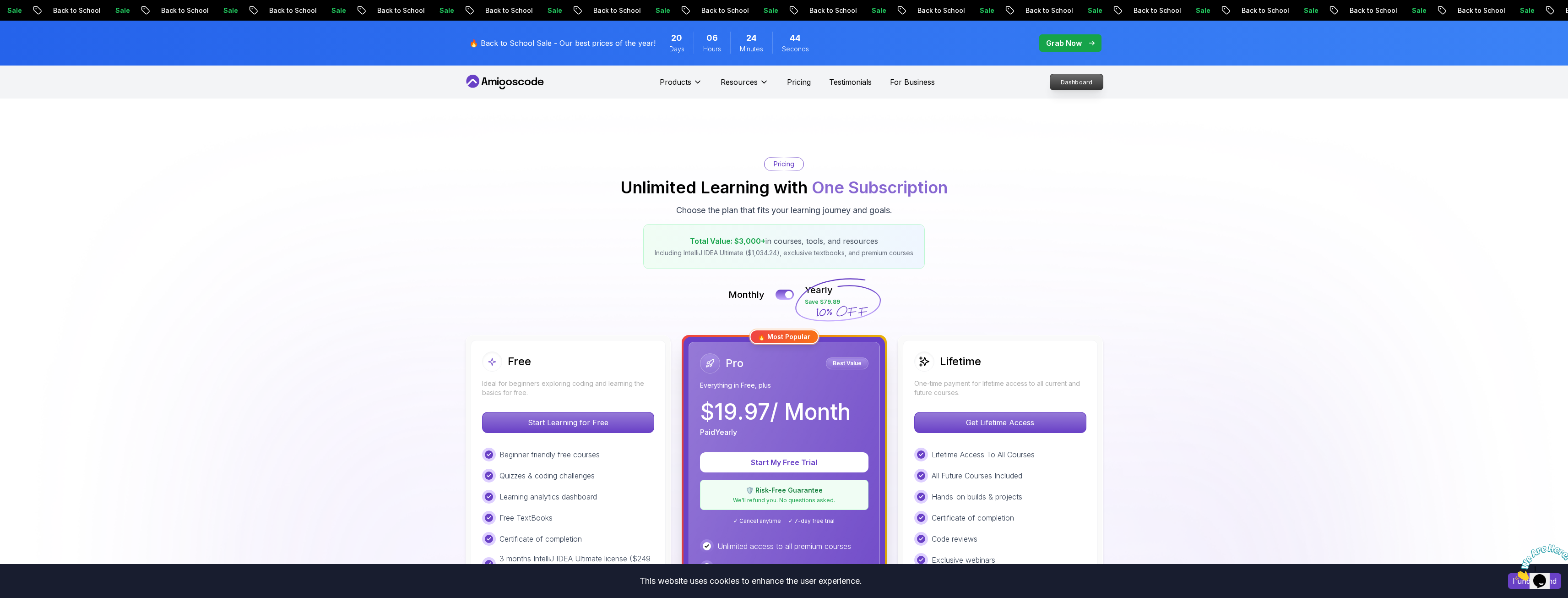
click at [1068, 82] on p "Dashboard" at bounding box center [1076, 82] width 52 height 16
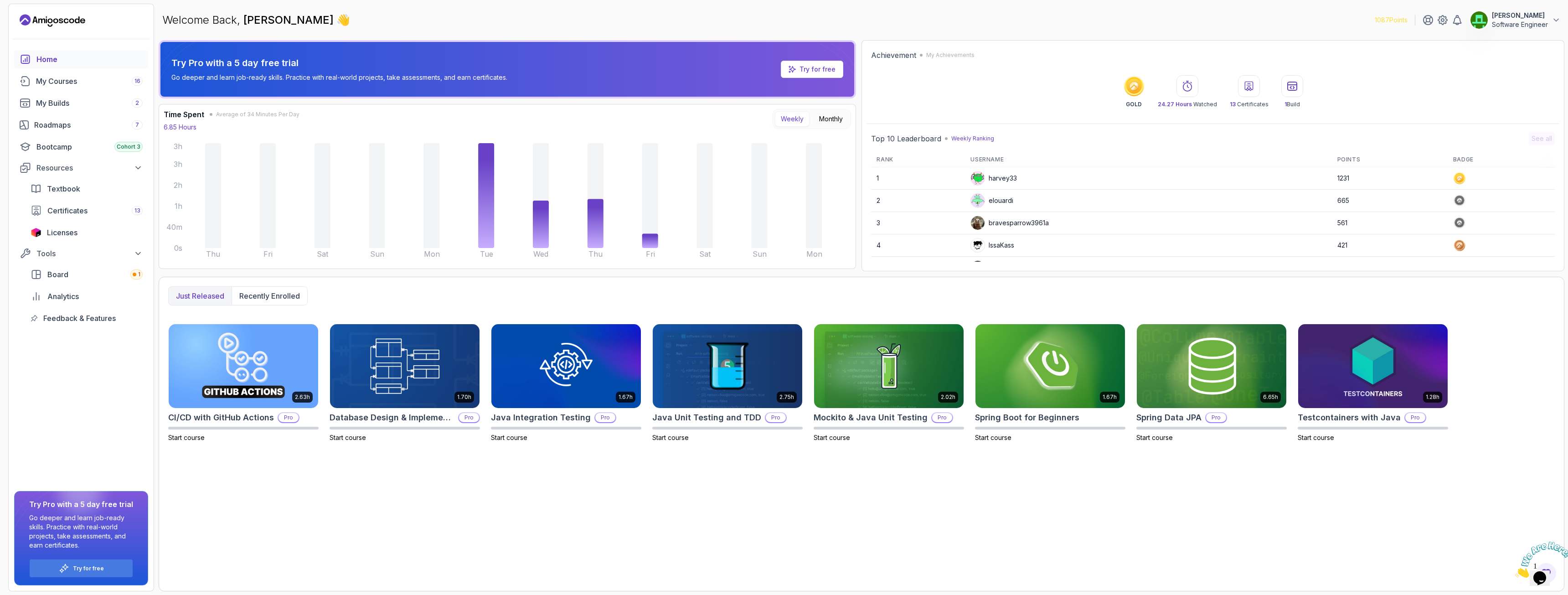
click at [1507, 22] on p "Software Engineer" at bounding box center [1520, 24] width 56 height 9
click at [1490, 90] on p "Billing" at bounding box center [1486, 88] width 20 height 11
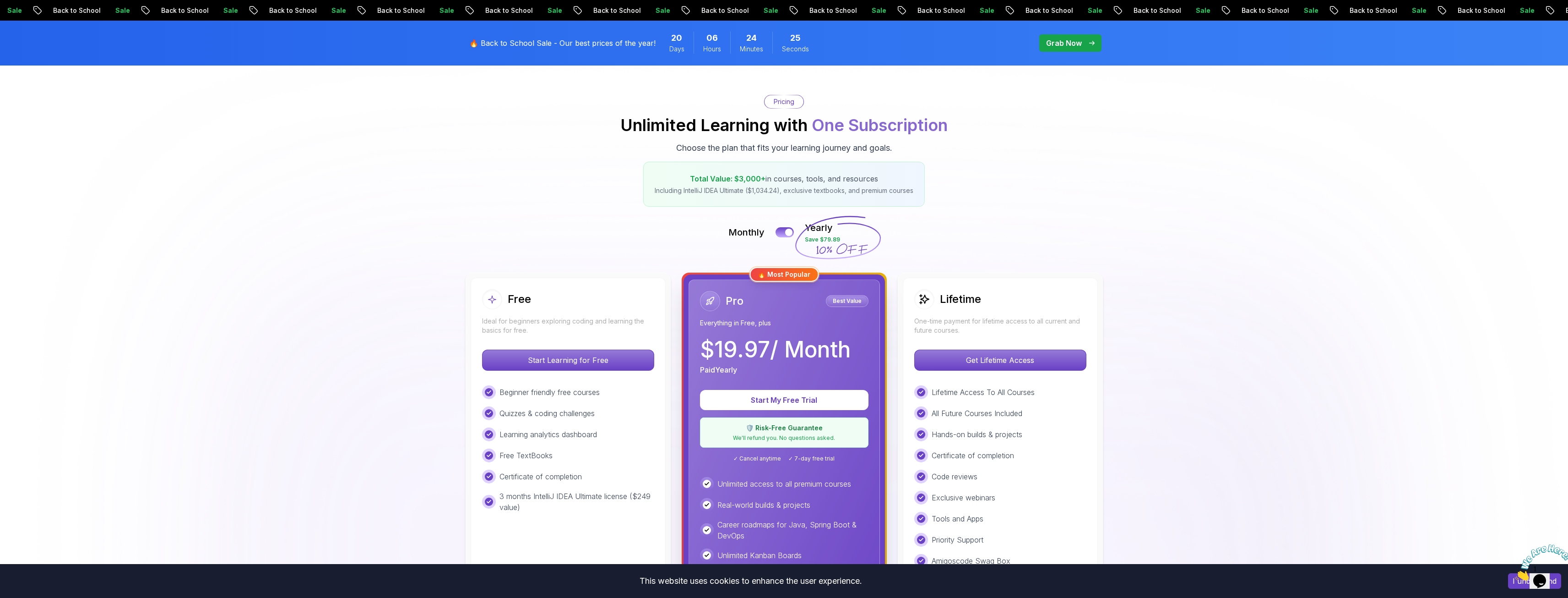
scroll to position [91, 0]
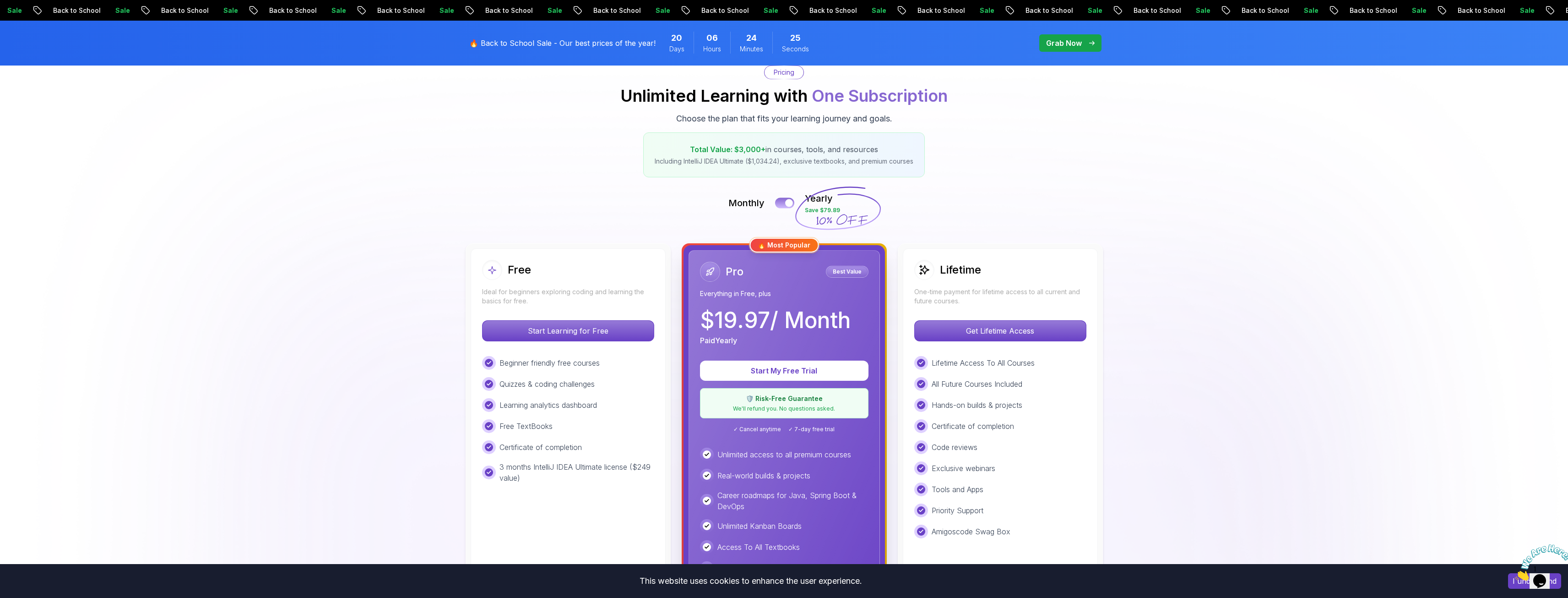
click at [786, 199] on button at bounding box center [784, 203] width 19 height 10
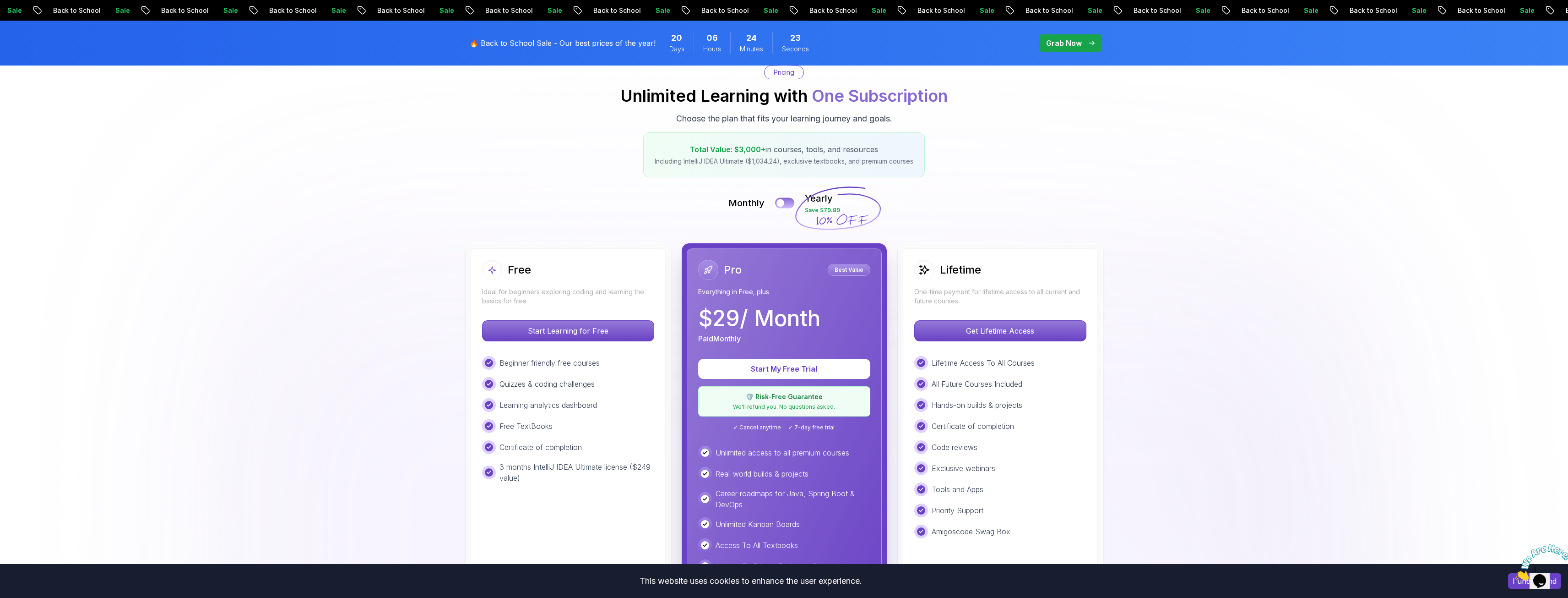
click at [784, 204] on div at bounding box center [780, 203] width 7 height 8
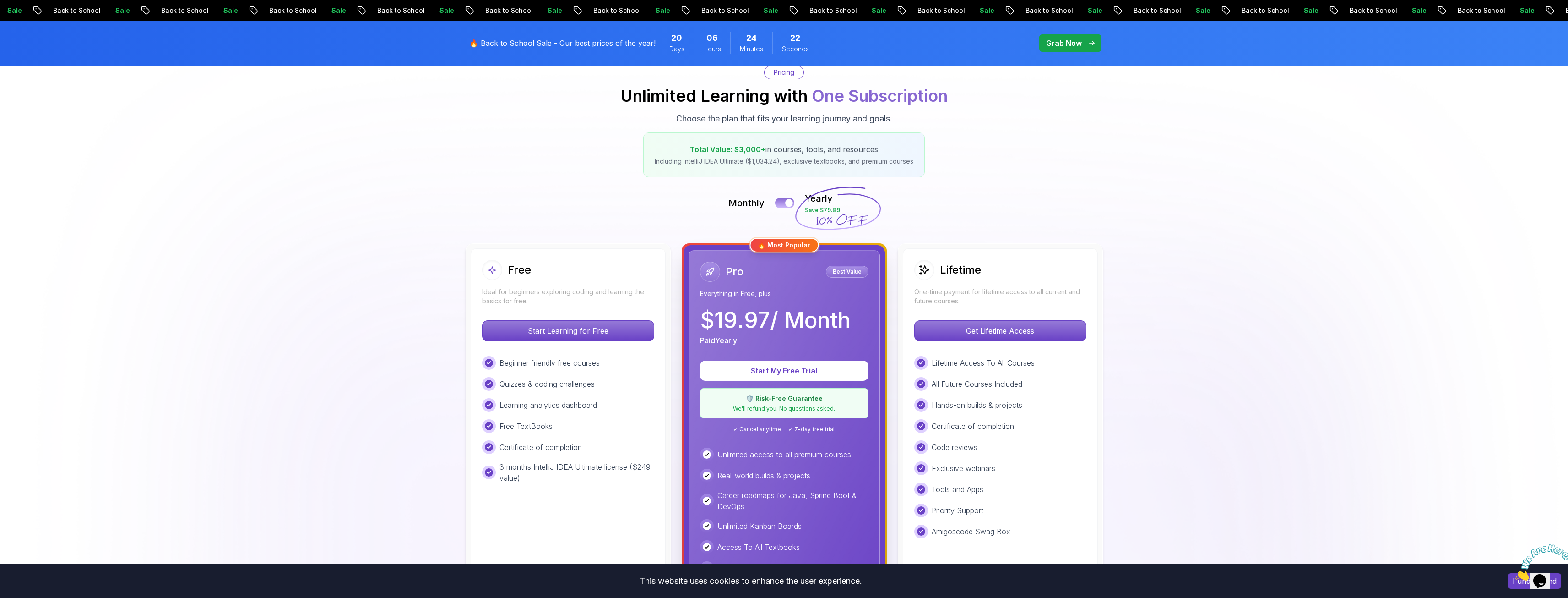
click at [785, 203] on button at bounding box center [784, 203] width 19 height 10
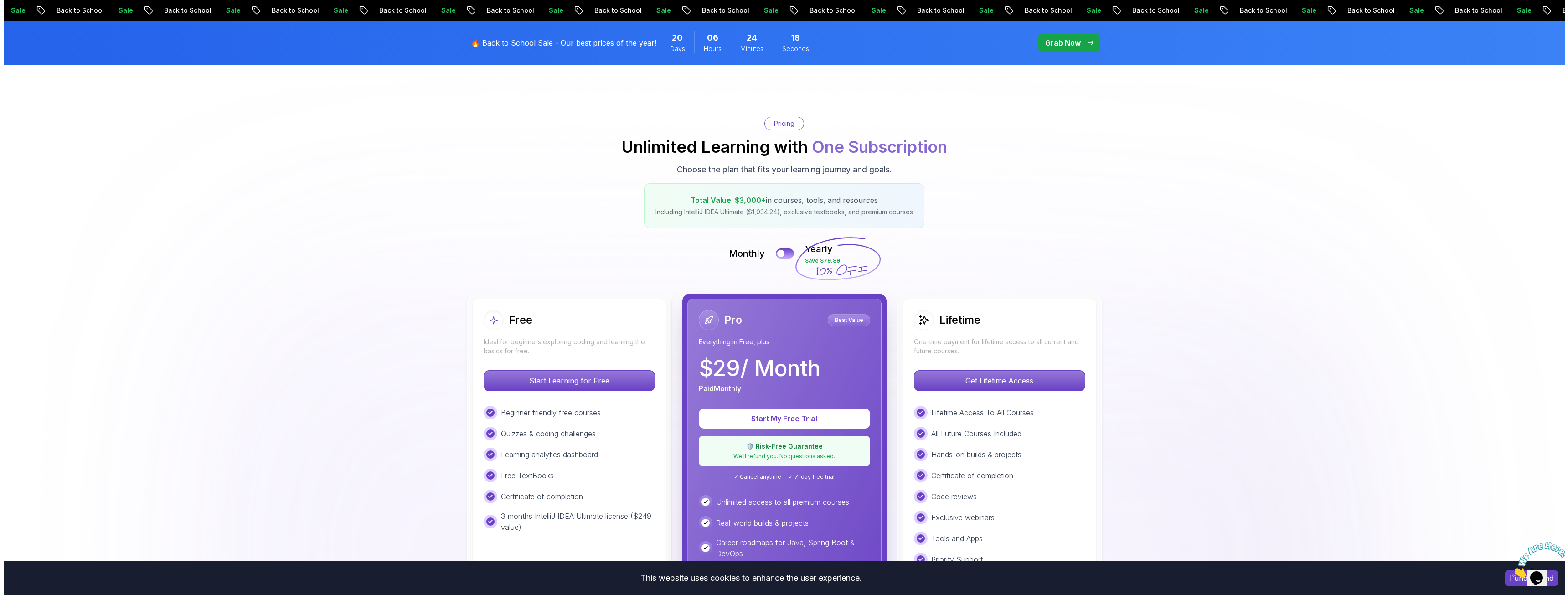
scroll to position [0, 0]
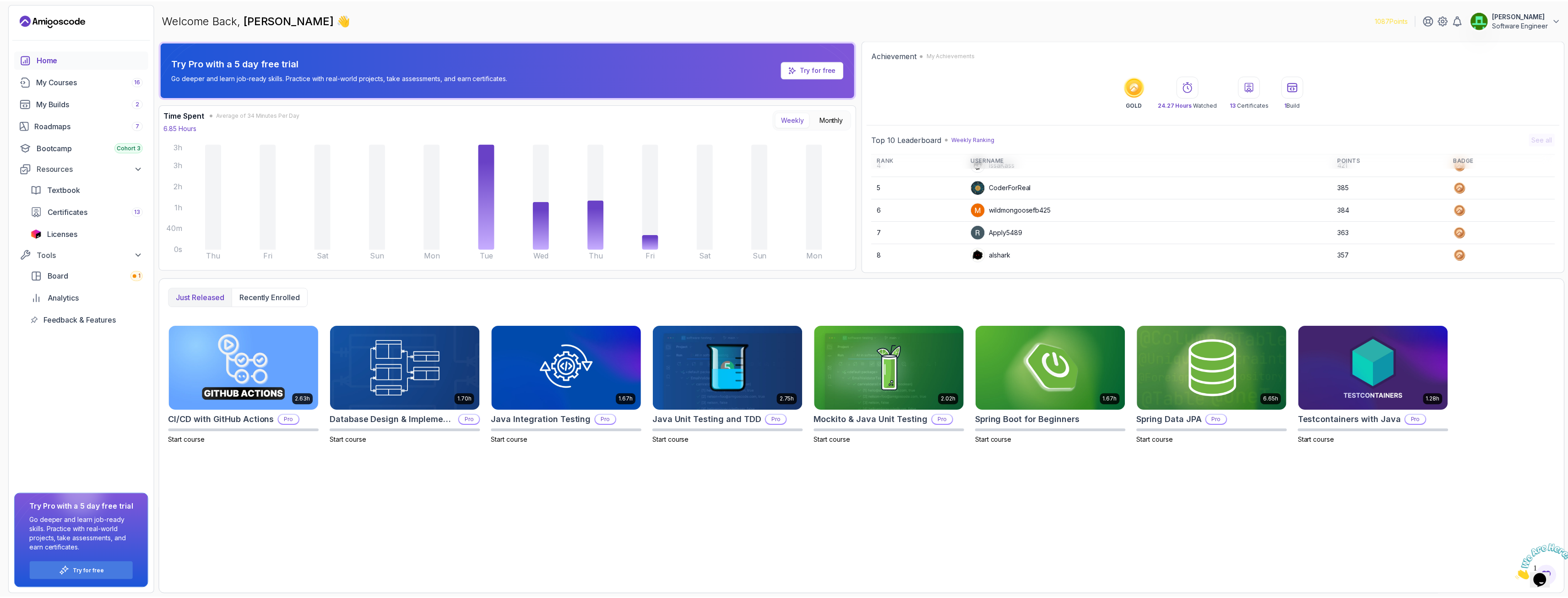
scroll to position [129, 0]
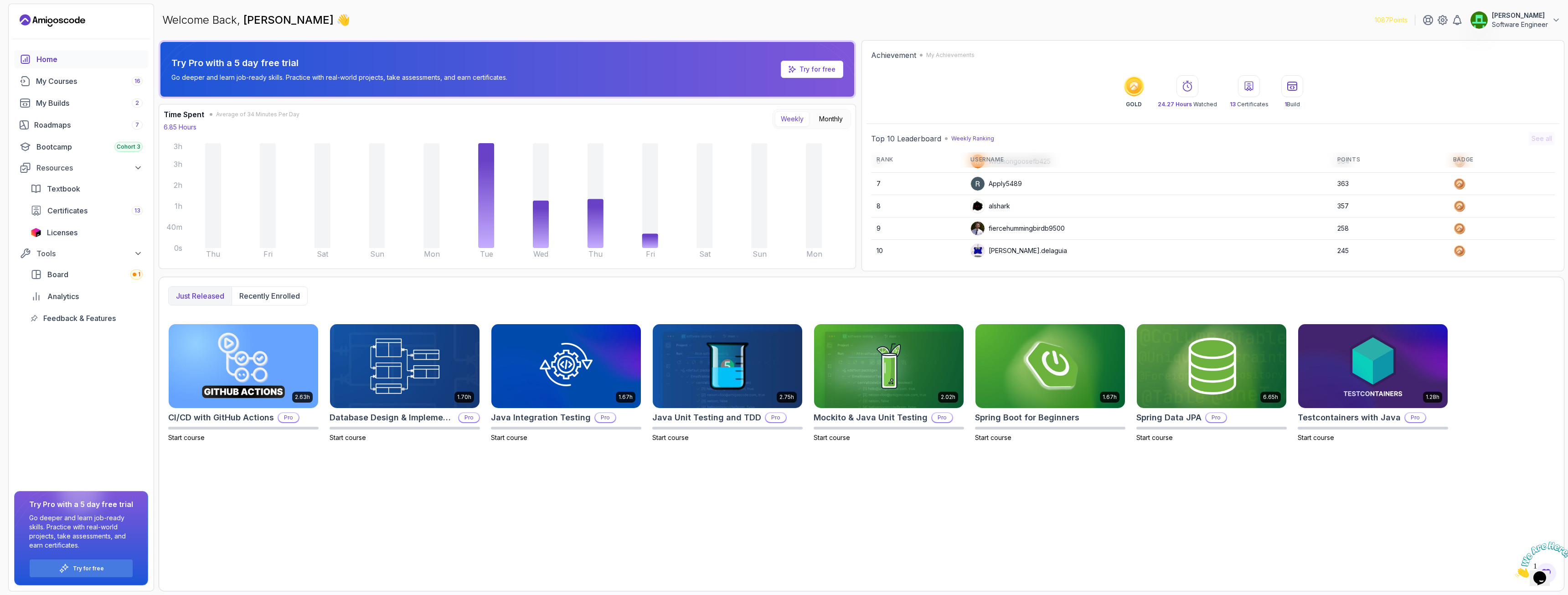
click at [1519, 20] on p "Software Engineer" at bounding box center [1520, 24] width 56 height 9
click at [1489, 91] on p "Billing" at bounding box center [1486, 88] width 20 height 11
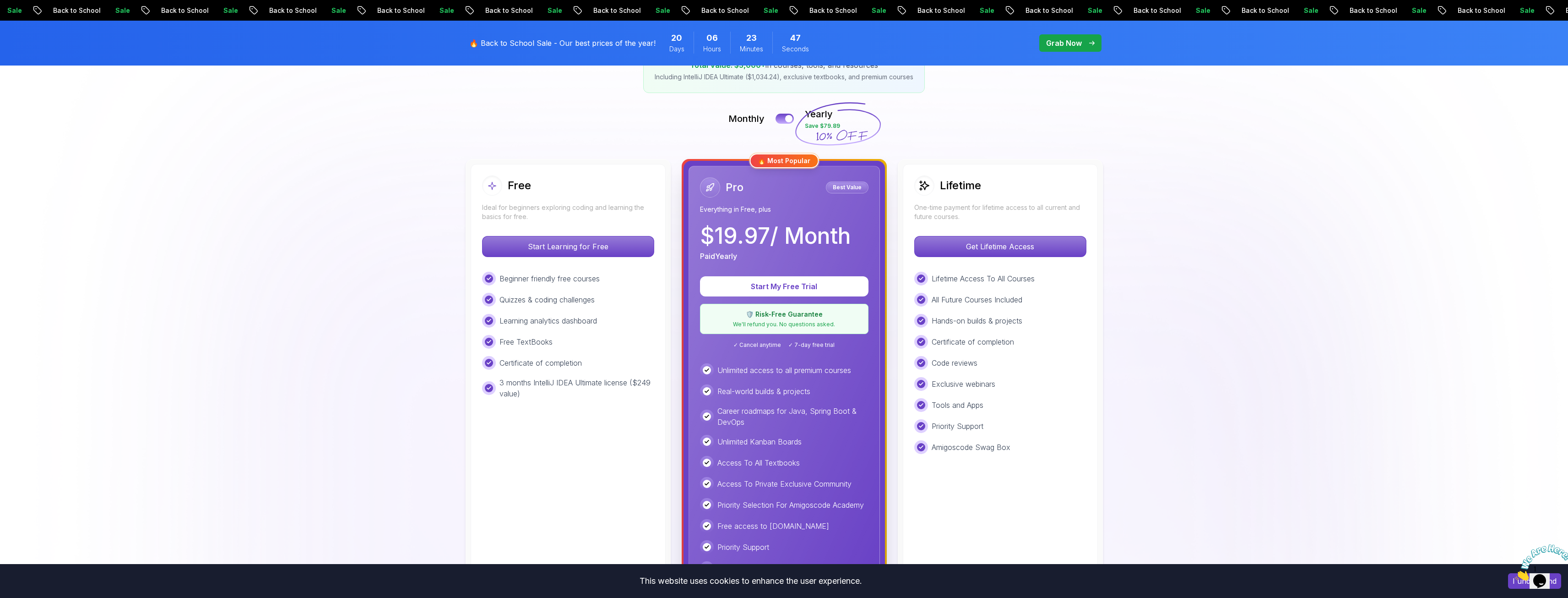
scroll to position [138, 0]
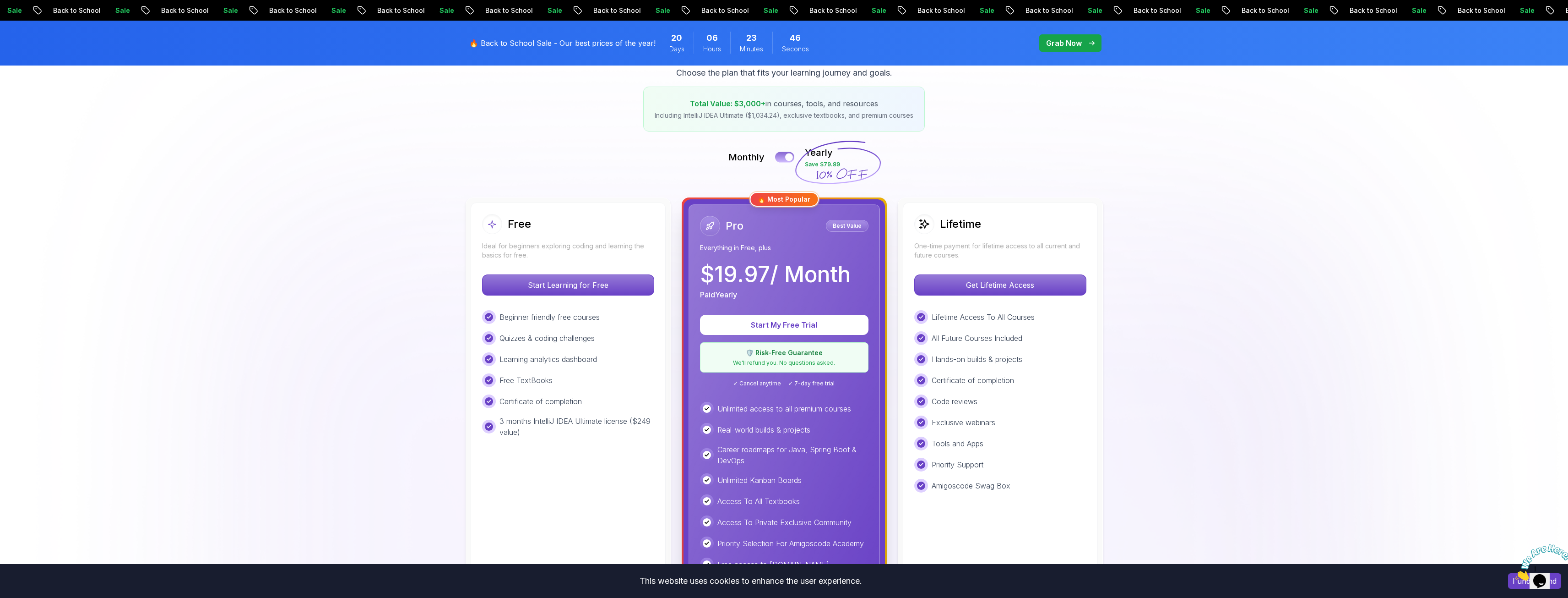
click at [782, 158] on button at bounding box center [784, 156] width 19 height 10
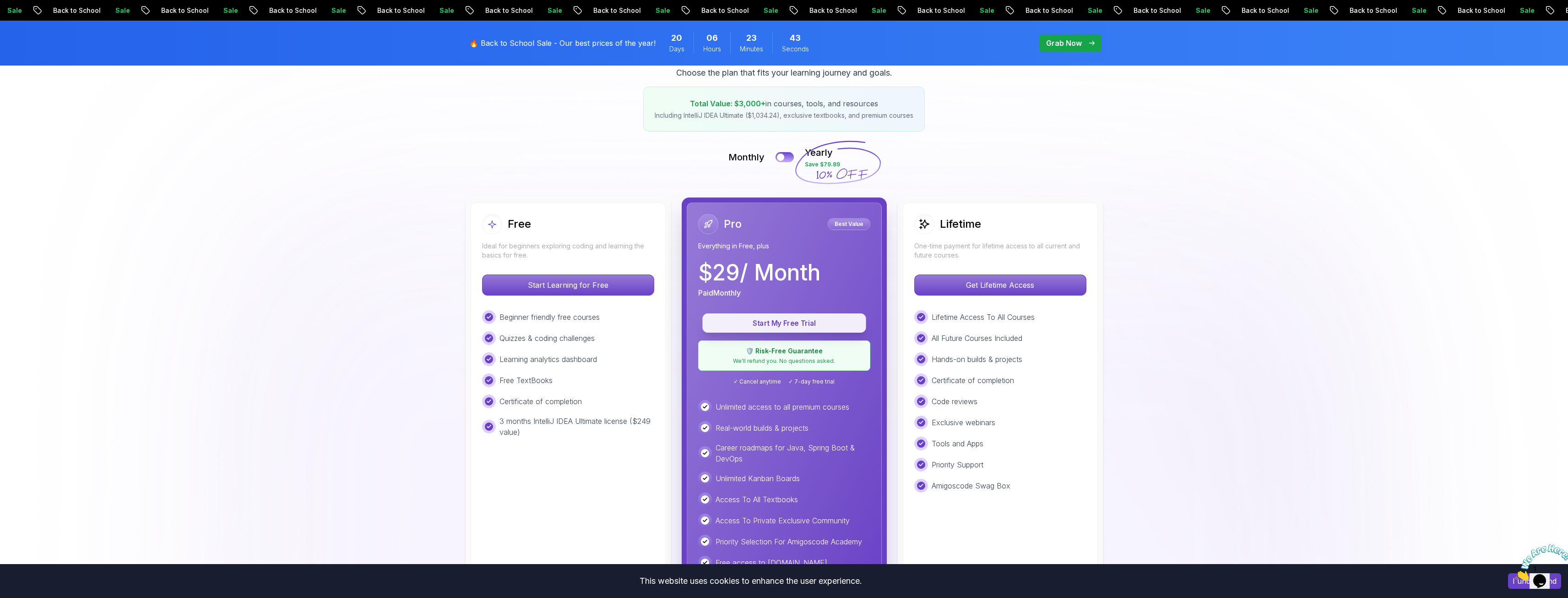
click at [792, 329] on button "Start My Free Trial" at bounding box center [784, 323] width 164 height 19
